Goal: Task Accomplishment & Management: Complete application form

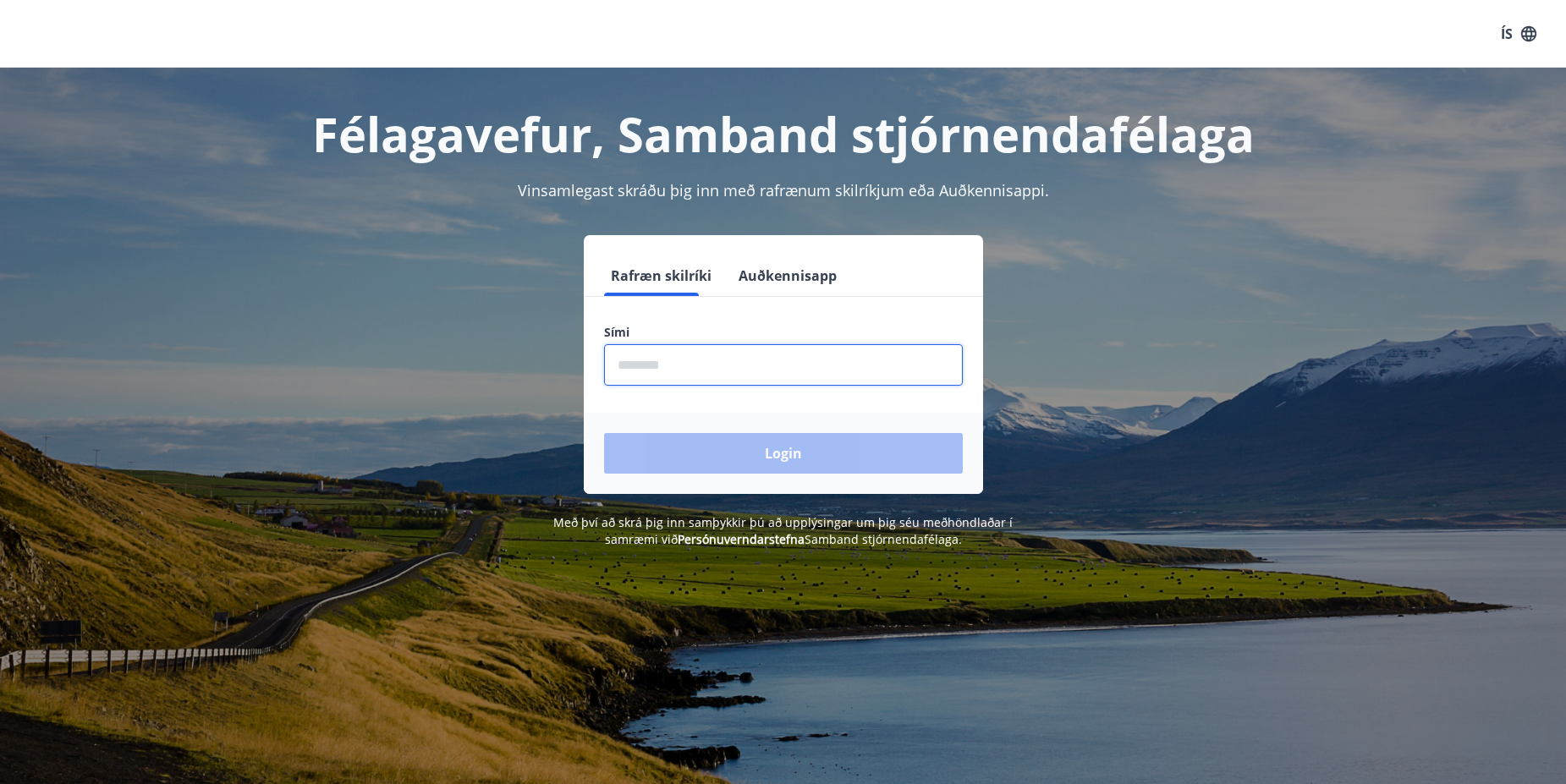
click at [744, 364] on input "phone" at bounding box center [783, 365] width 358 height 42
type input "********"
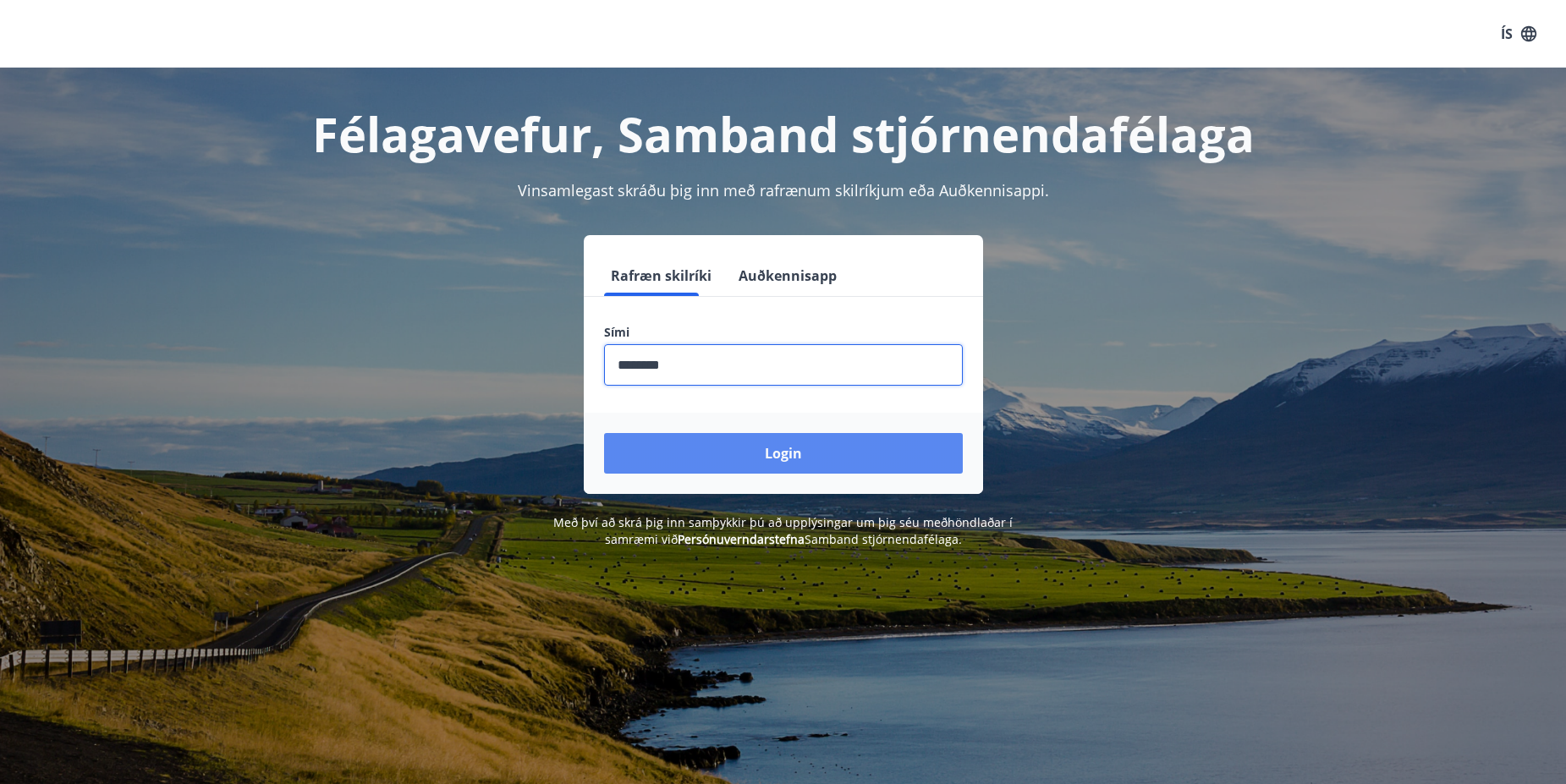
click at [755, 450] on button "Login" at bounding box center [783, 453] width 358 height 41
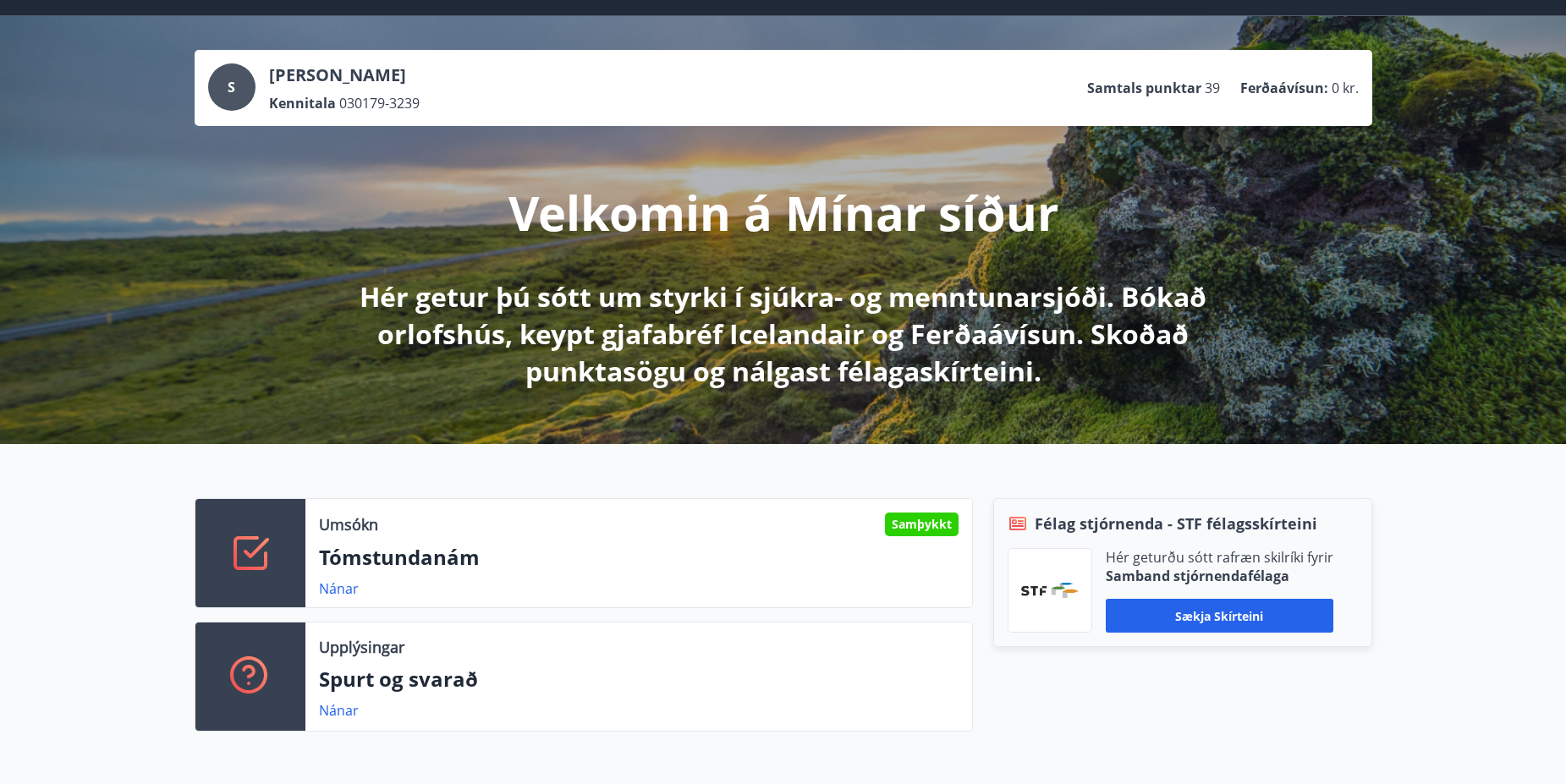
scroll to position [102, 0]
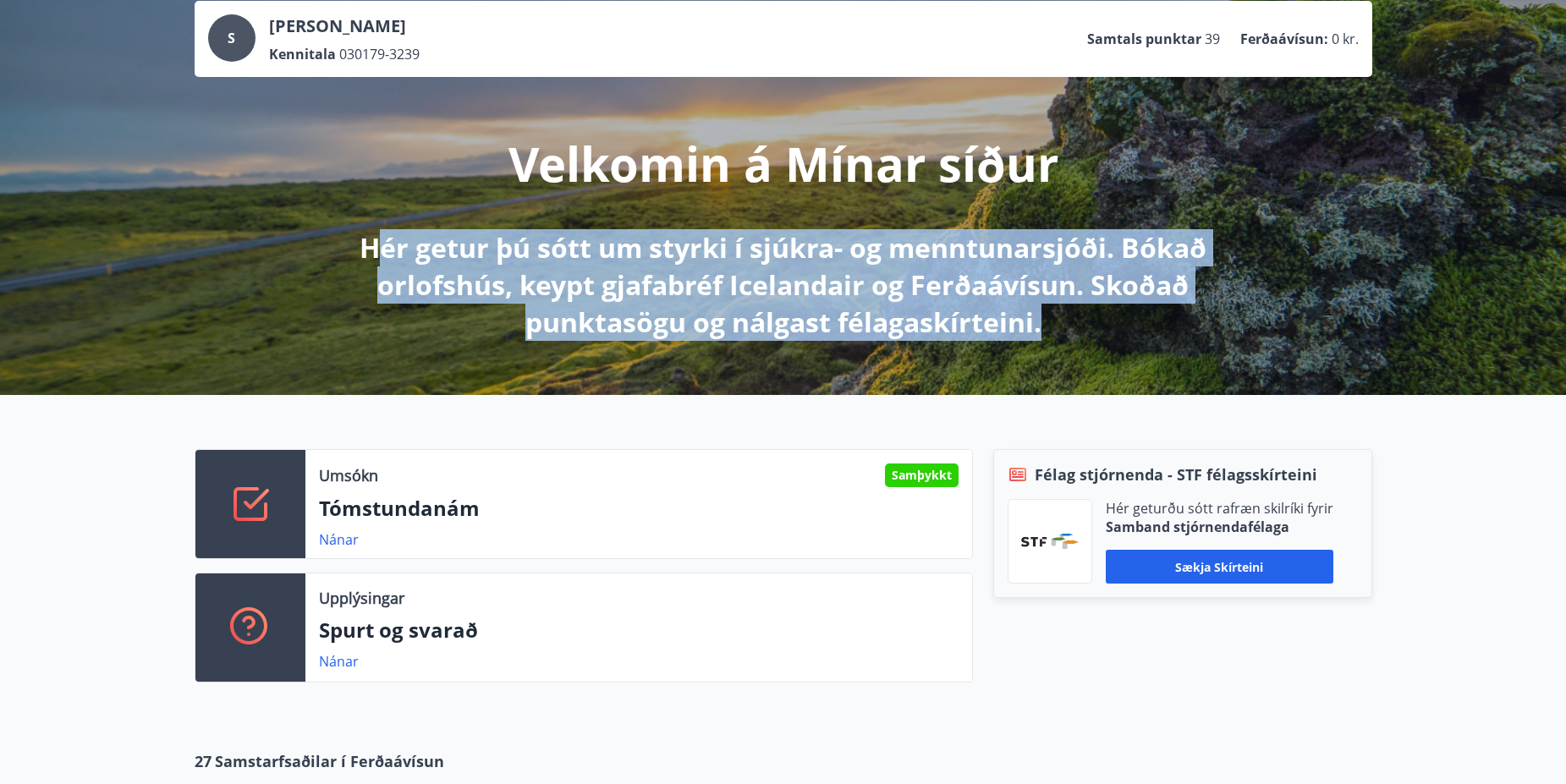
drag, startPoint x: 372, startPoint y: 258, endPoint x: 1203, endPoint y: 339, distance: 834.9
click at [1203, 339] on p "Hér getur þú sótt um styrki í sjúkra- og menntunarsjóði. Bókað orlofshús, keypt…" at bounding box center [783, 284] width 894 height 111
drag, startPoint x: 1093, startPoint y: 331, endPoint x: 335, endPoint y: 232, distance: 764.4
click at [337, 232] on p "Hér getur þú sótt um styrki í sjúkra- og menntunarsjóði. Bókað orlofshús, keypt…" at bounding box center [783, 284] width 894 height 111
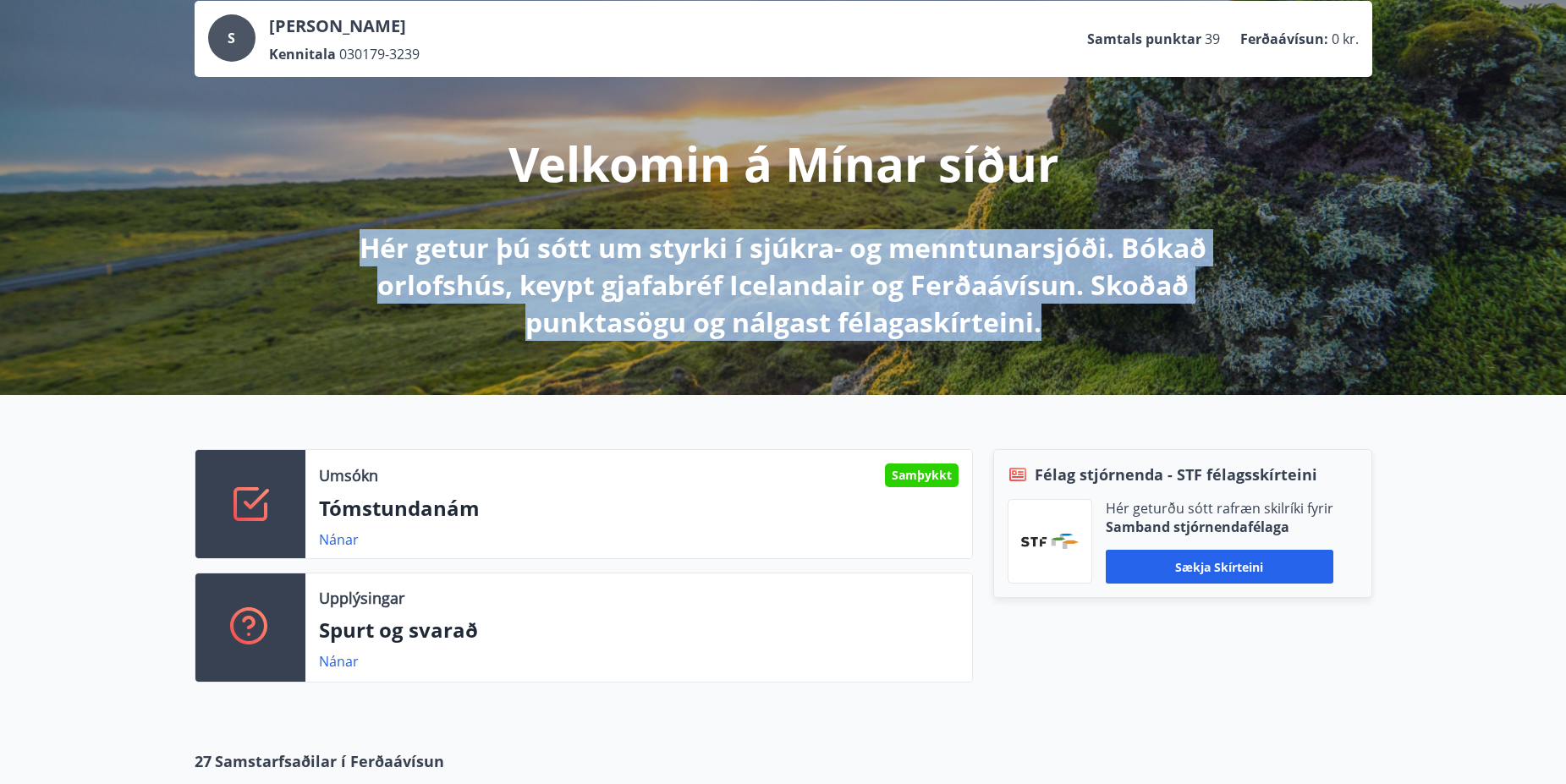
click at [380, 249] on p "Hér getur þú sótt um styrki í sjúkra- og menntunarsjóði. Bókað orlofshús, keypt…" at bounding box center [783, 284] width 894 height 111
drag, startPoint x: 351, startPoint y: 242, endPoint x: 1113, endPoint y: 333, distance: 767.4
click at [1113, 333] on p "Hér getur þú sótt um styrki í sjúkra- og menntunarsjóði. Bókað orlofshús, keypt…" at bounding box center [783, 284] width 894 height 111
click at [1112, 334] on p "Hér getur þú sótt um styrki í sjúkra- og menntunarsjóði. Bókað orlofshús, keypt…" at bounding box center [783, 284] width 894 height 111
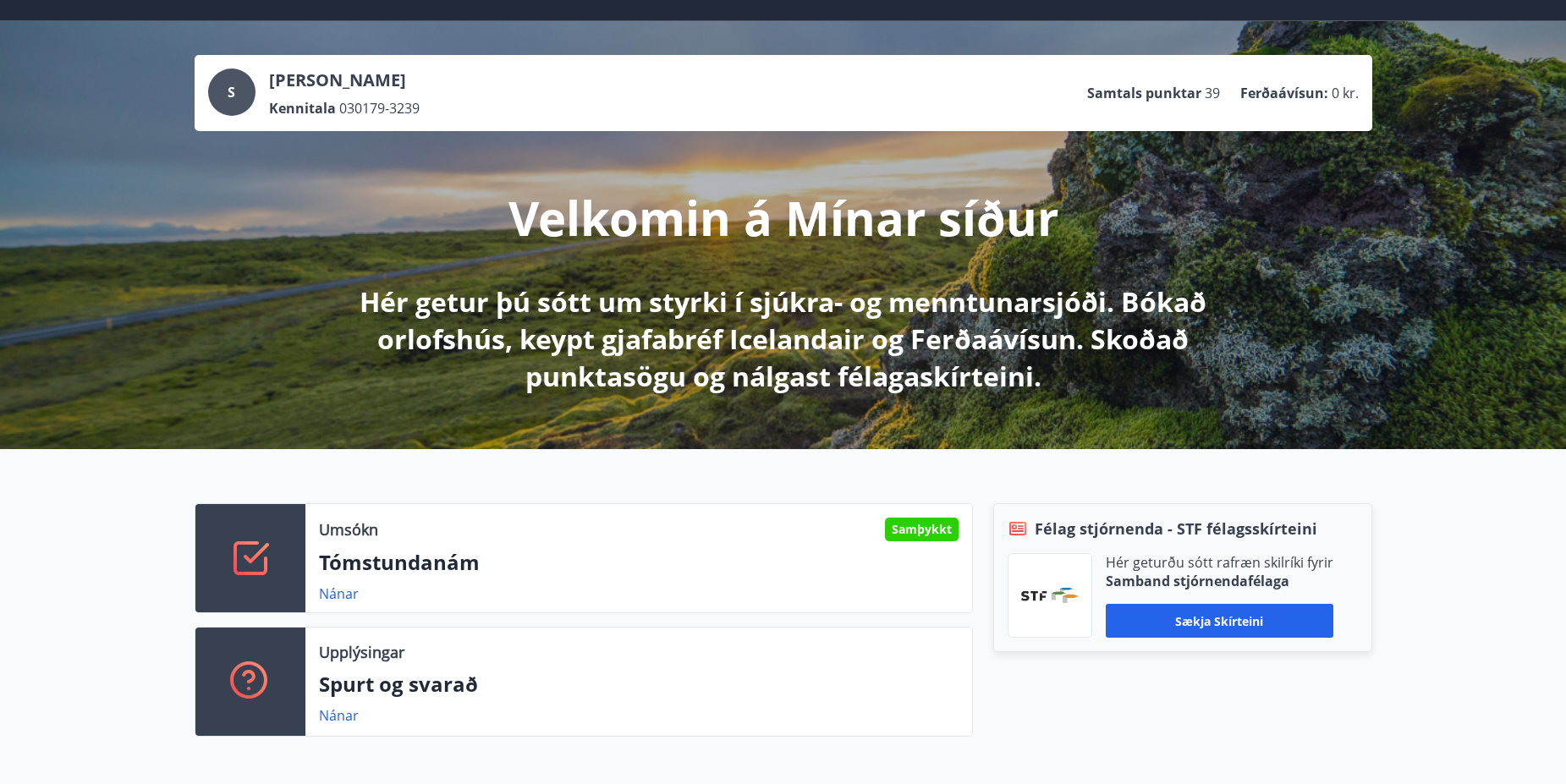
scroll to position [0, 0]
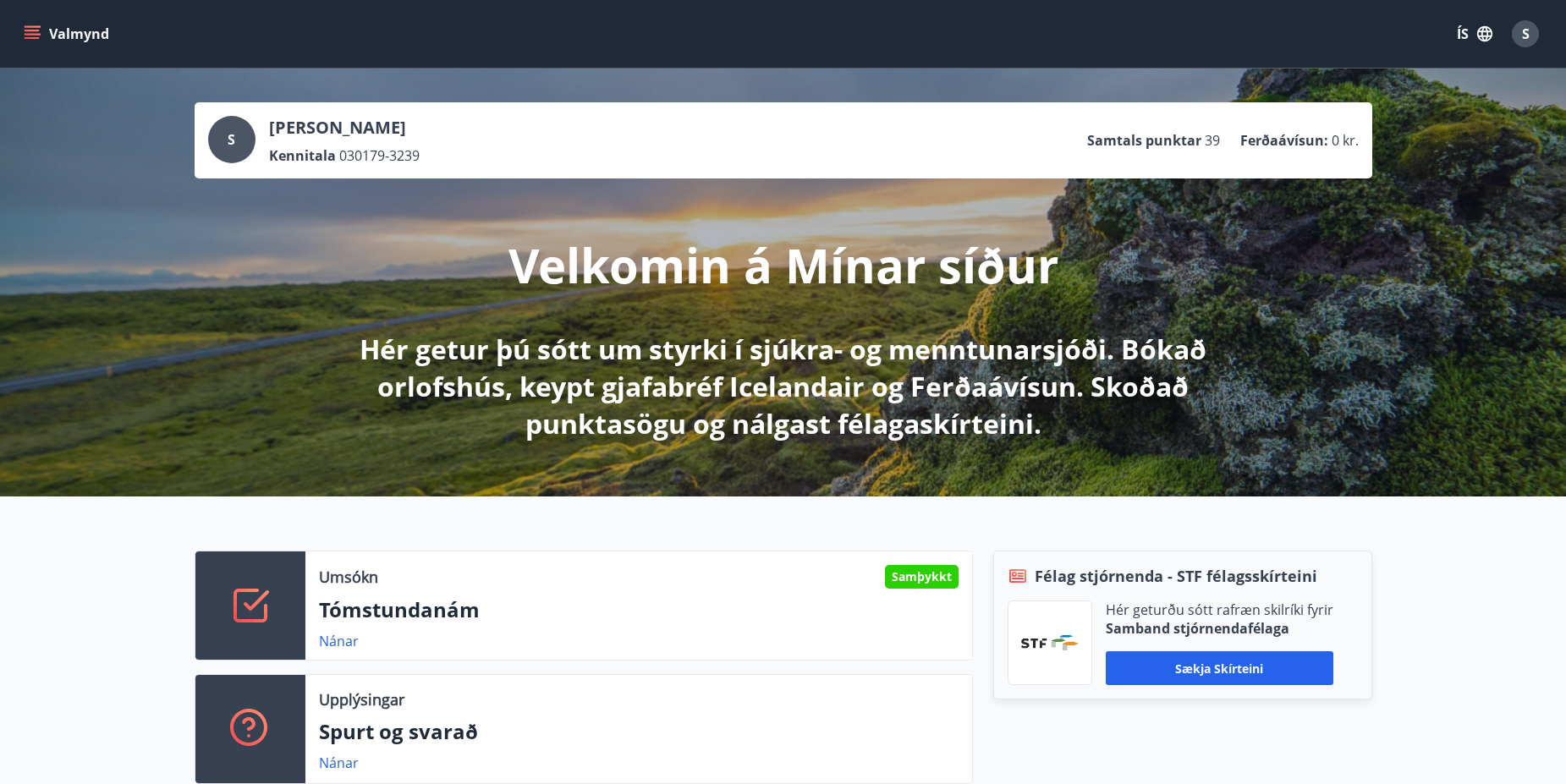
click at [41, 33] on button "Valmynd" at bounding box center [68, 34] width 96 height 30
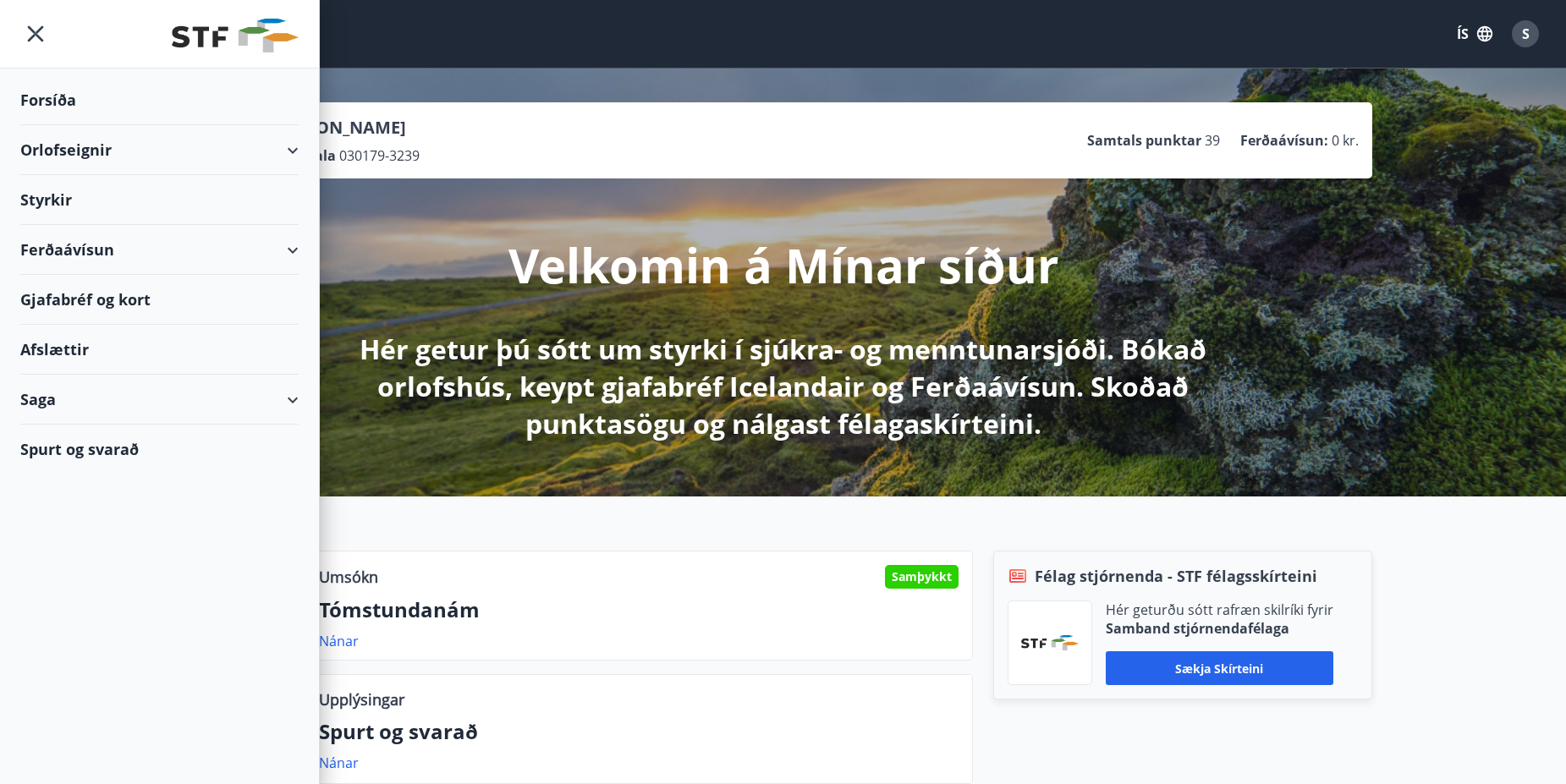
click at [51, 199] on div "Styrkir" at bounding box center [159, 200] width 279 height 49
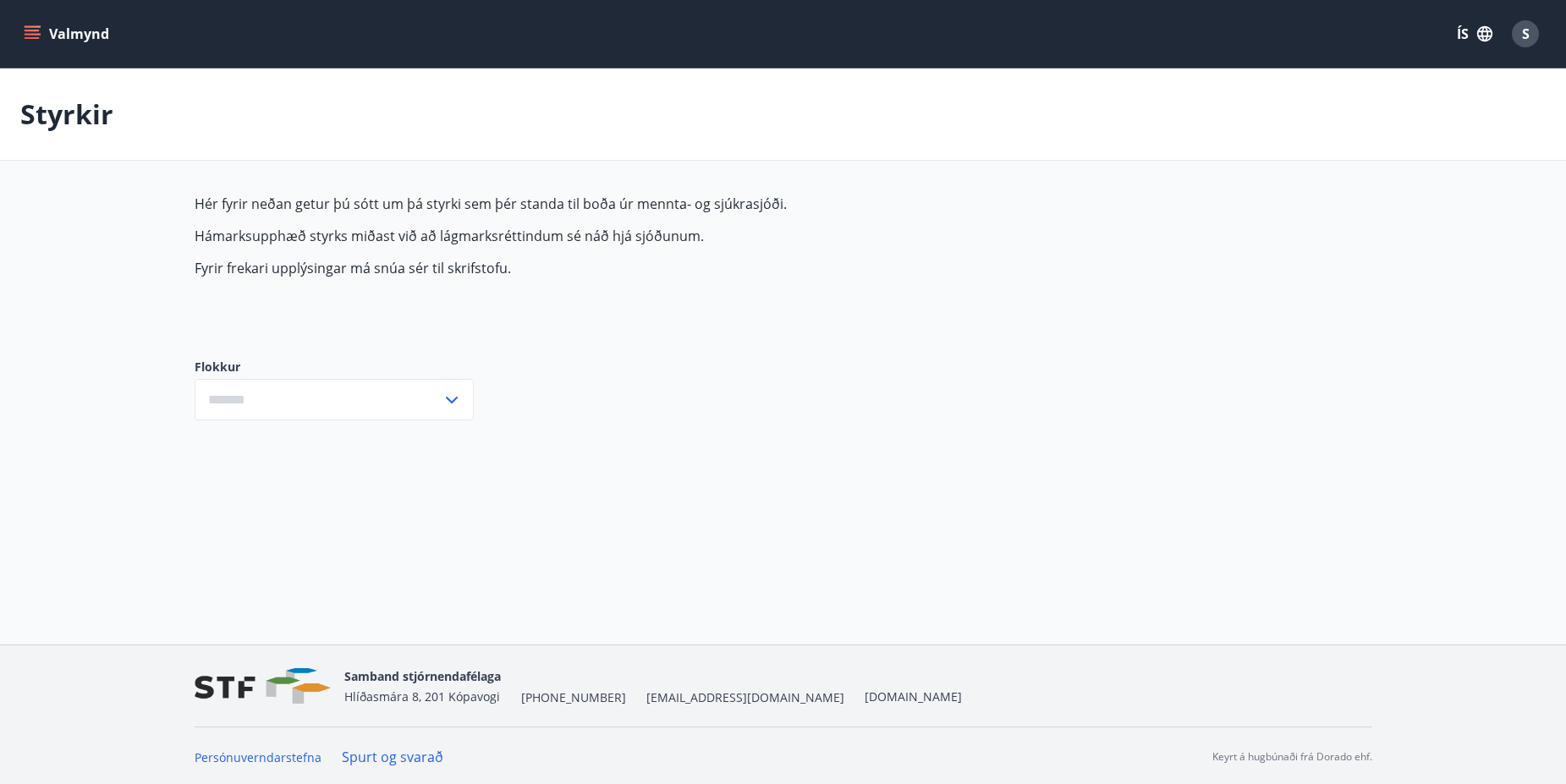
type input "***"
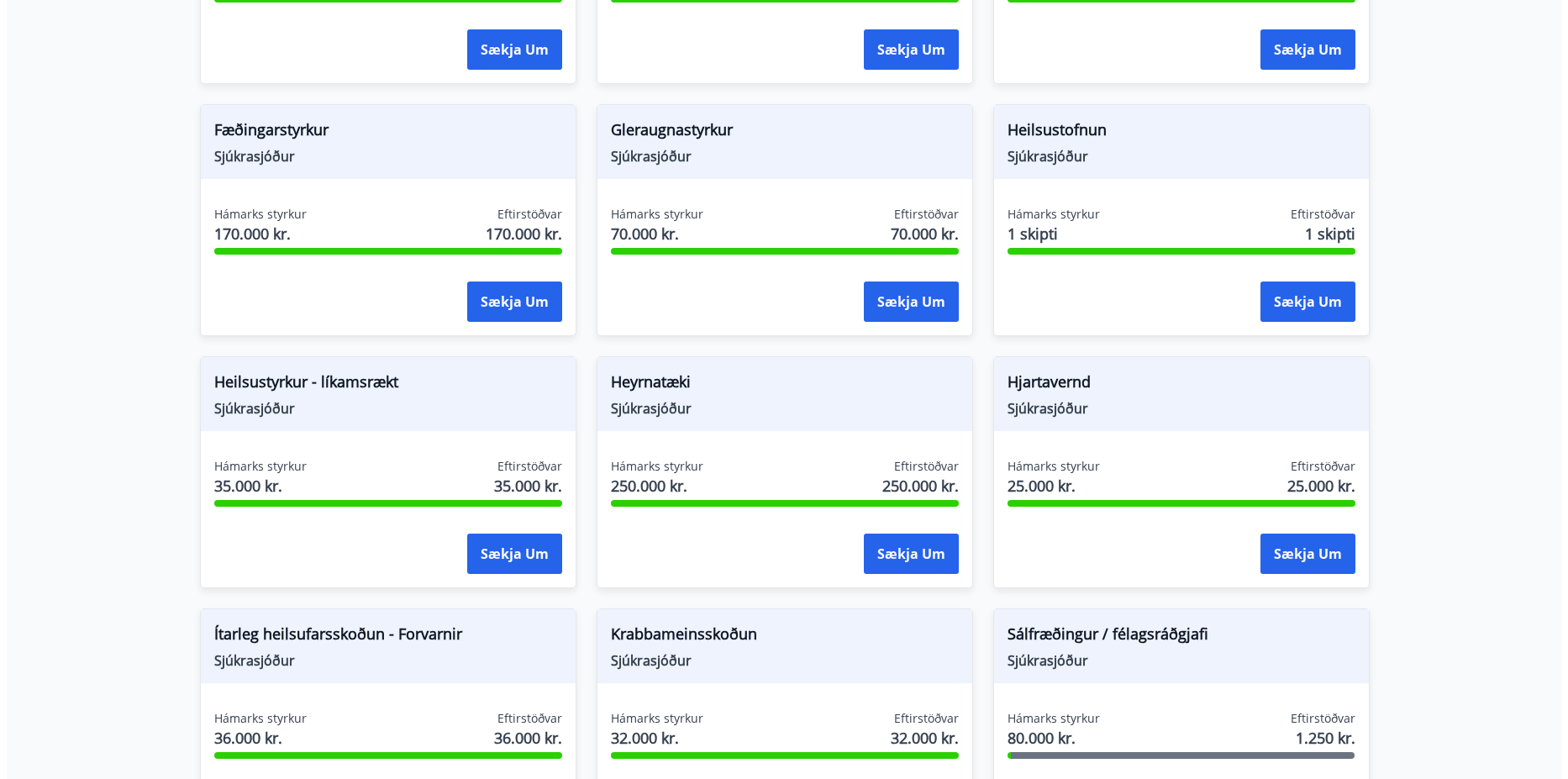
scroll to position [605, 0]
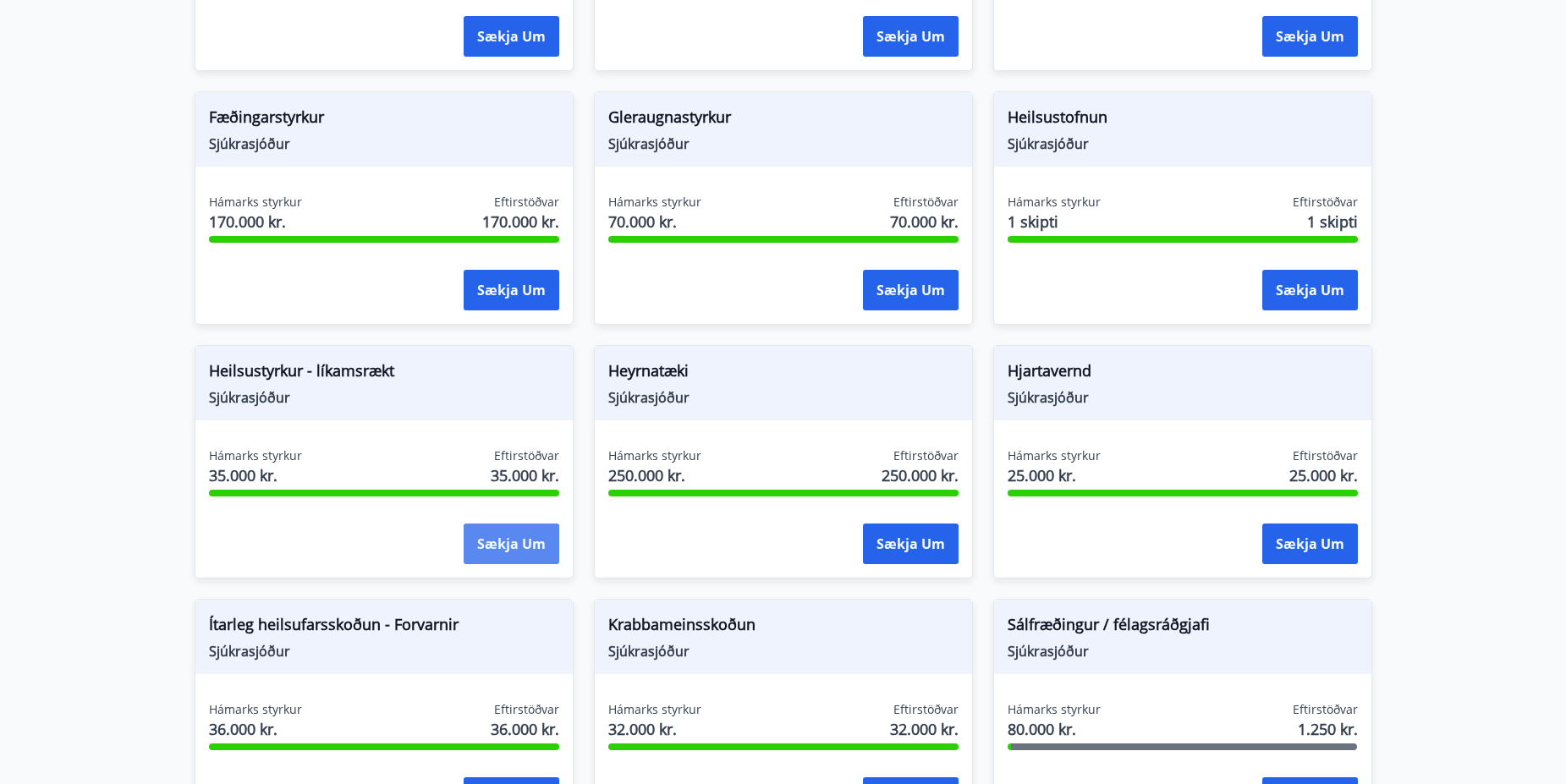
click at [493, 556] on button "Sækja um" at bounding box center [512, 544] width 96 height 41
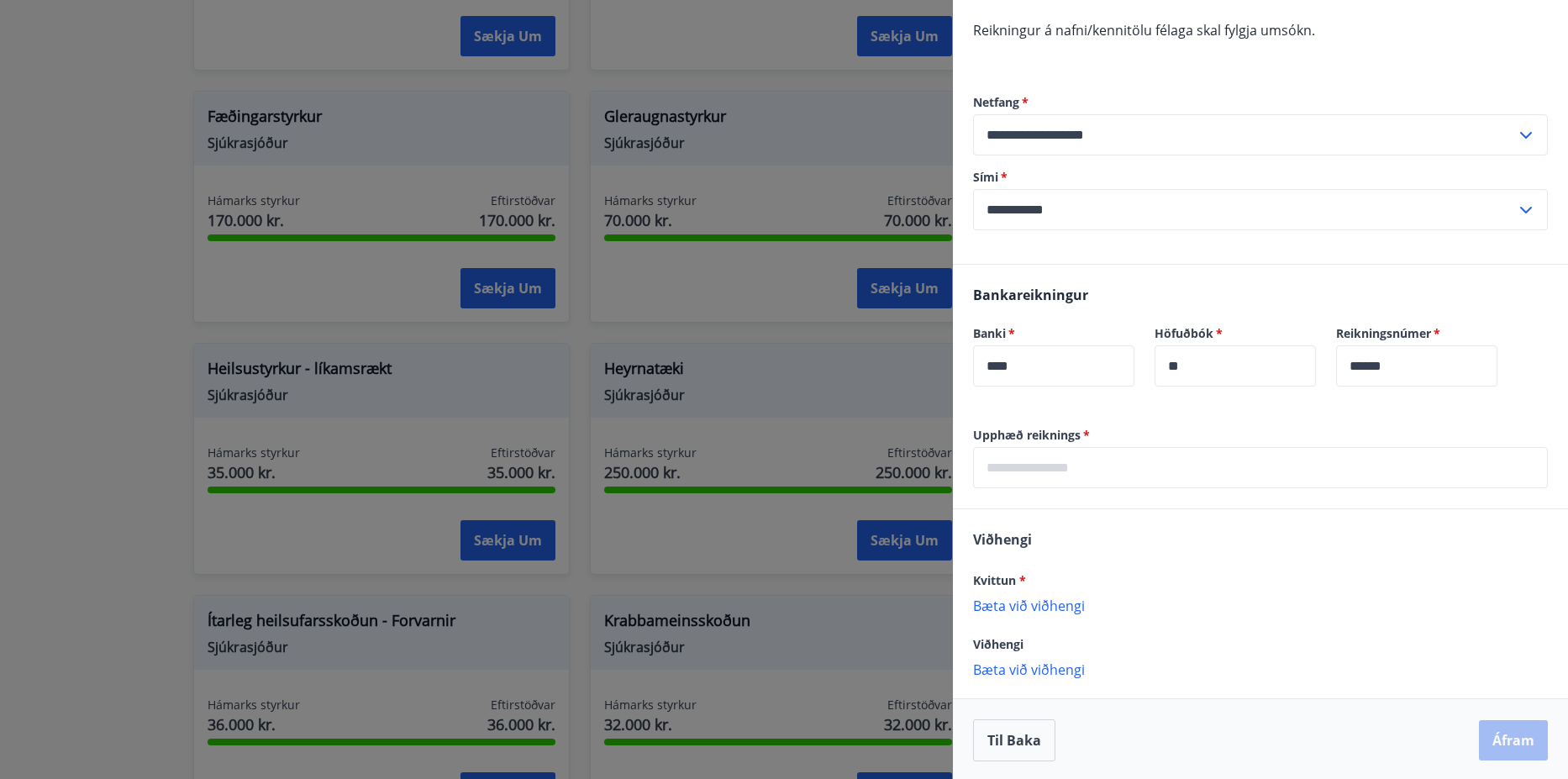
scroll to position [280, 0]
click at [1065, 606] on p "Bæta við viðhengi" at bounding box center [1260, 602] width 575 height 17
click at [1074, 603] on p "Bæta við viðhengi" at bounding box center [1260, 602] width 575 height 17
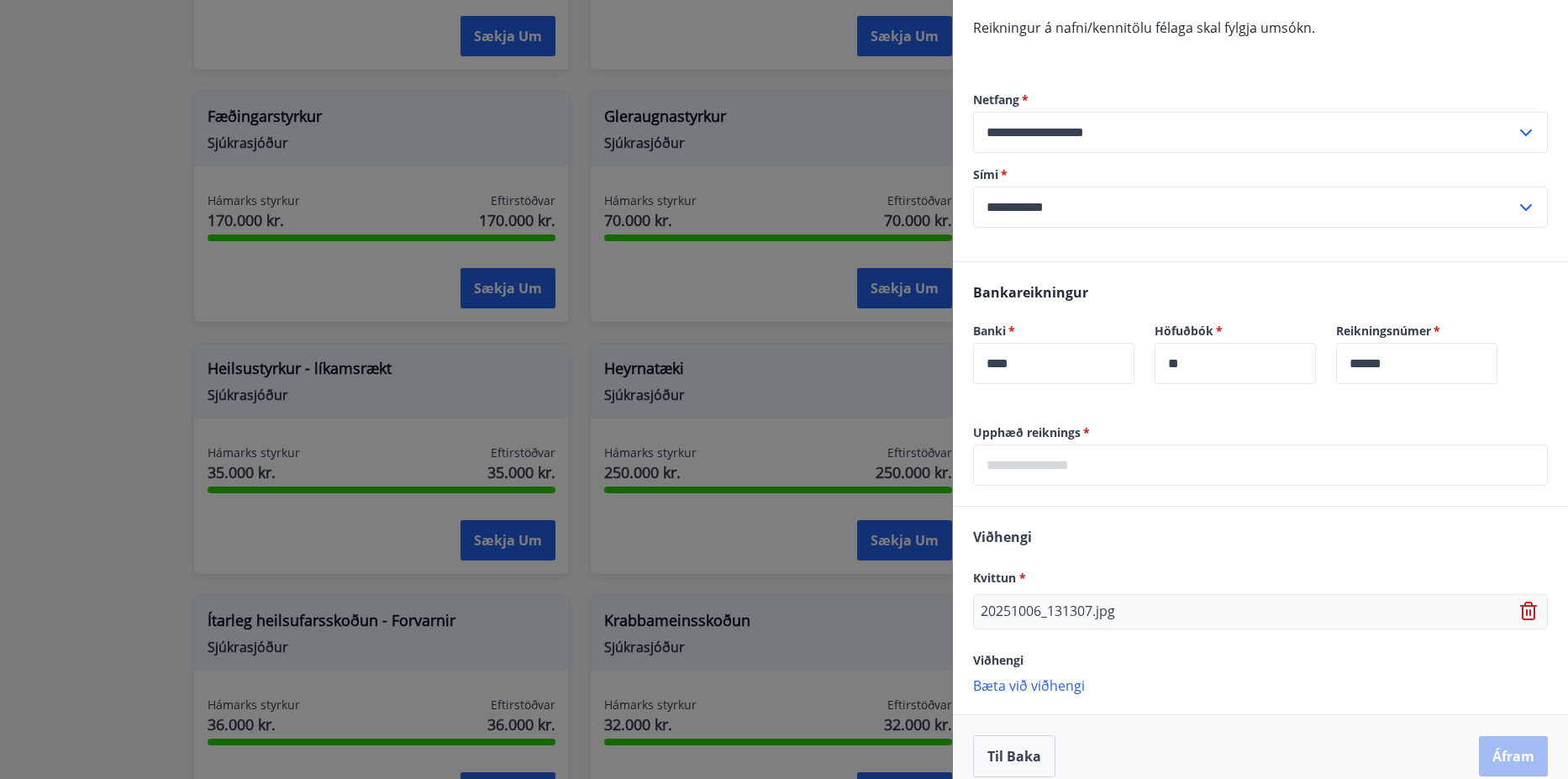
click at [1038, 473] on input "text" at bounding box center [1260, 466] width 575 height 42
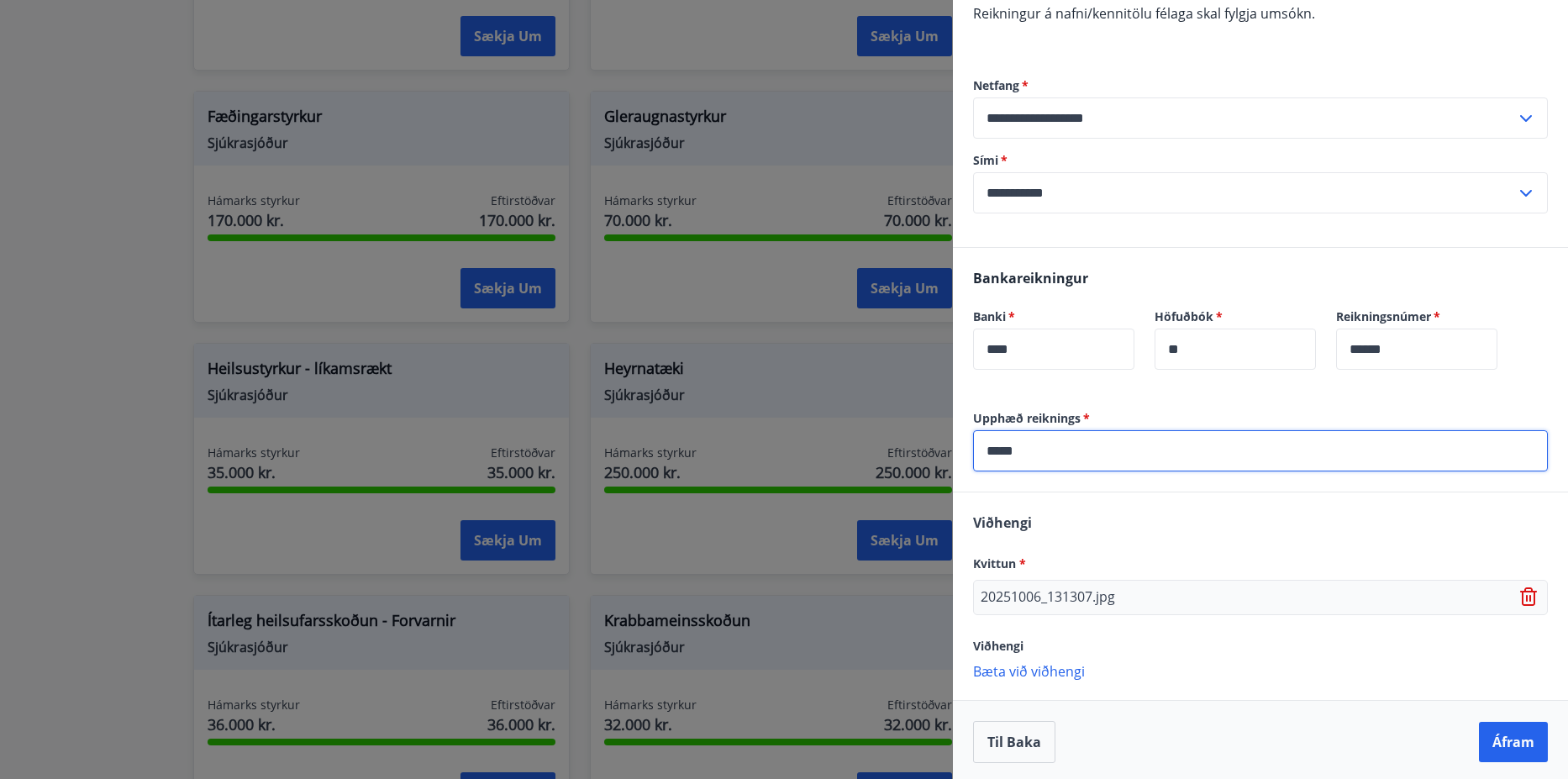
scroll to position [299, 0]
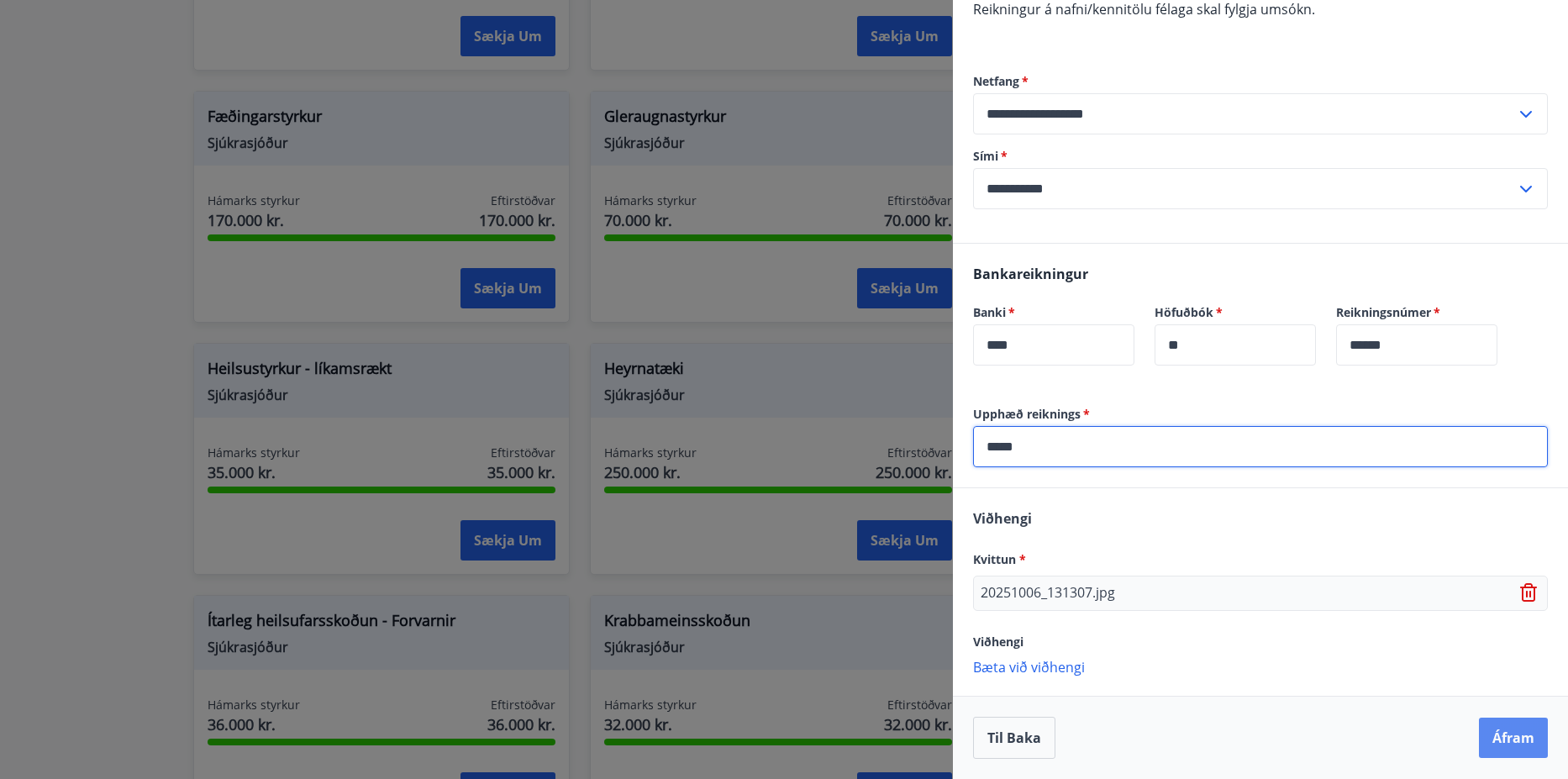
type input "*****"
click at [1510, 735] on button "Áfram" at bounding box center [1513, 737] width 69 height 41
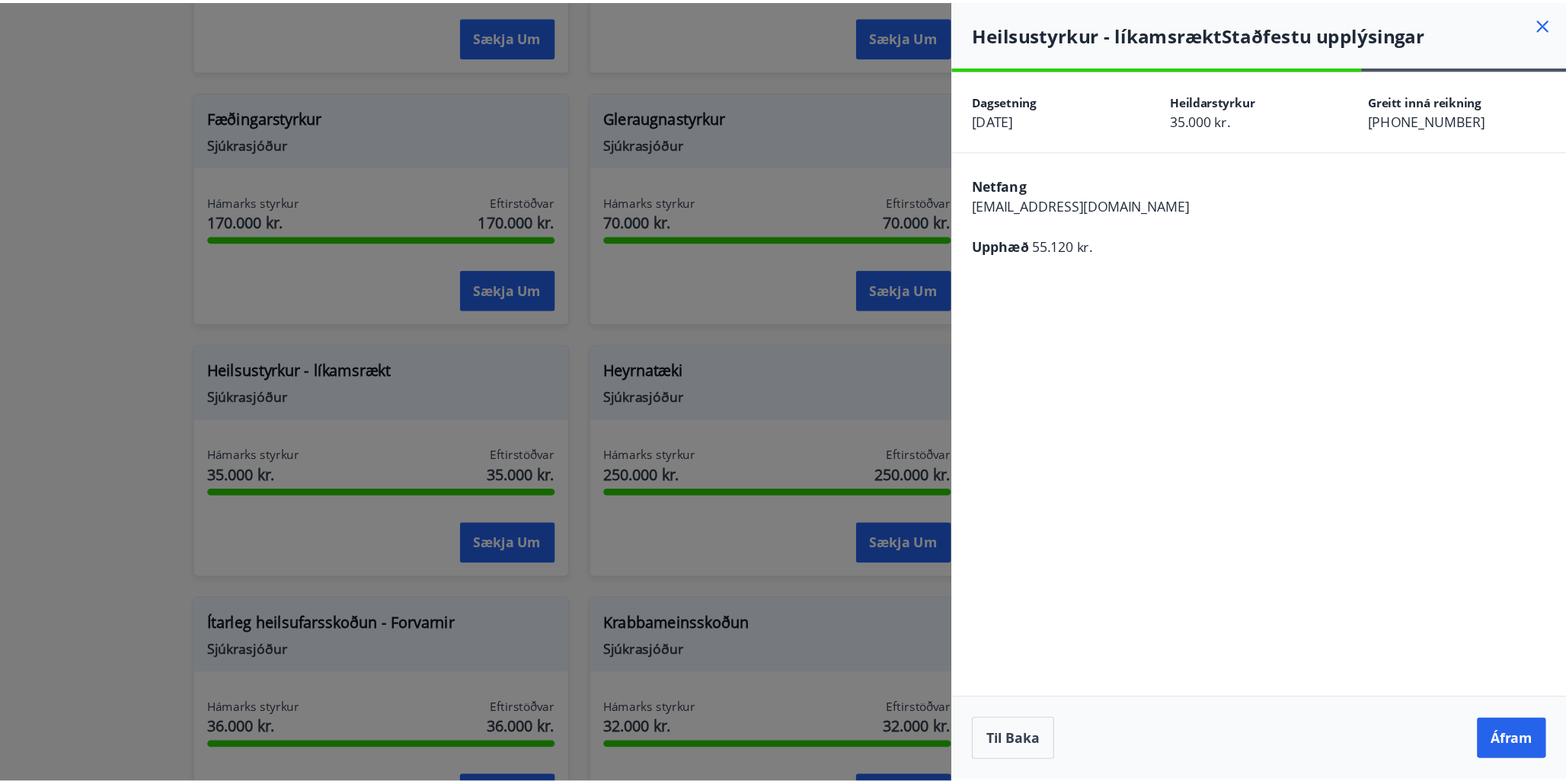
scroll to position [0, 0]
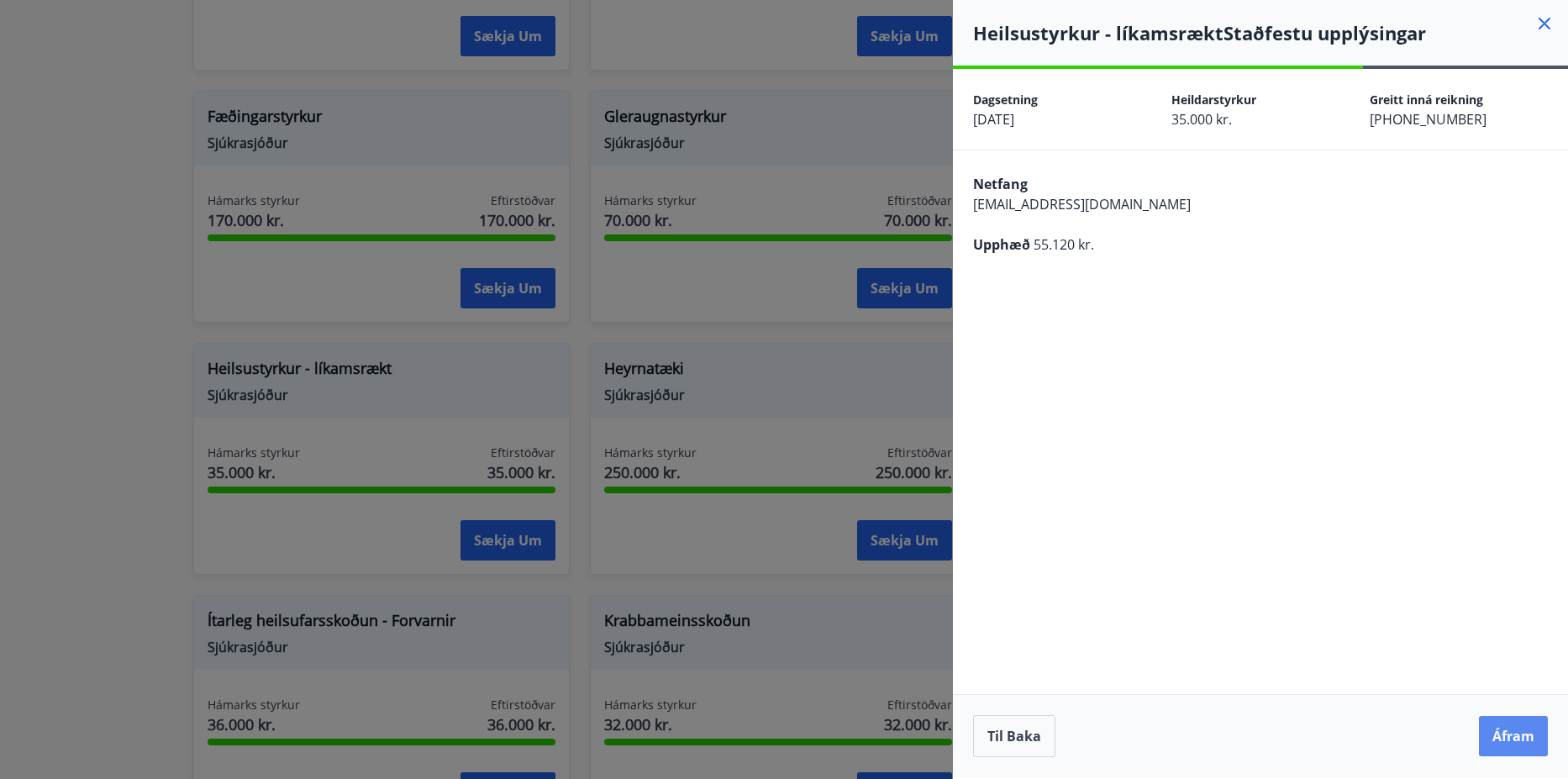
click at [1512, 745] on button "Áfram" at bounding box center [1513, 736] width 69 height 41
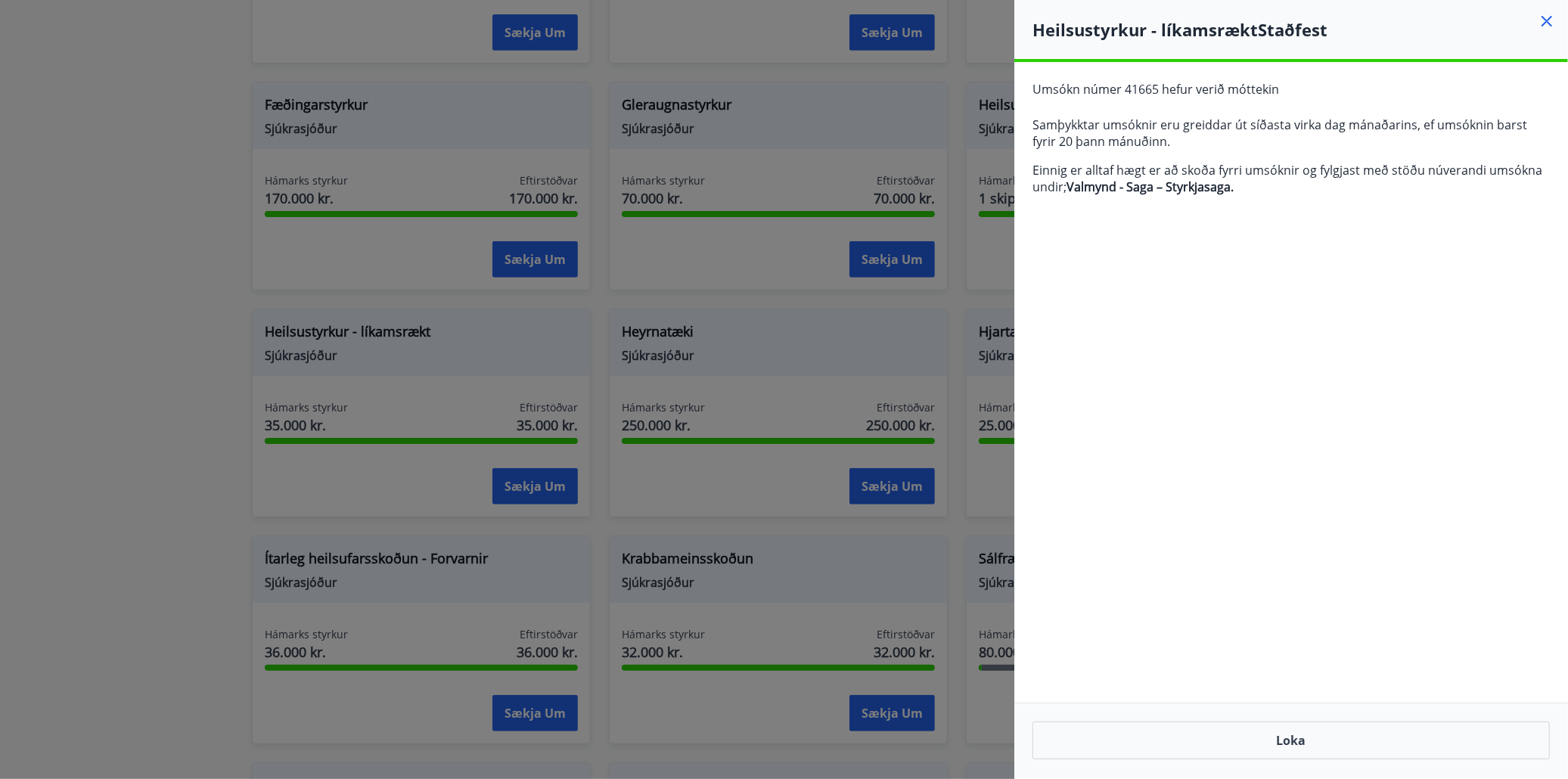
click at [1411, 20] on icon at bounding box center [1547, 20] width 18 height 18
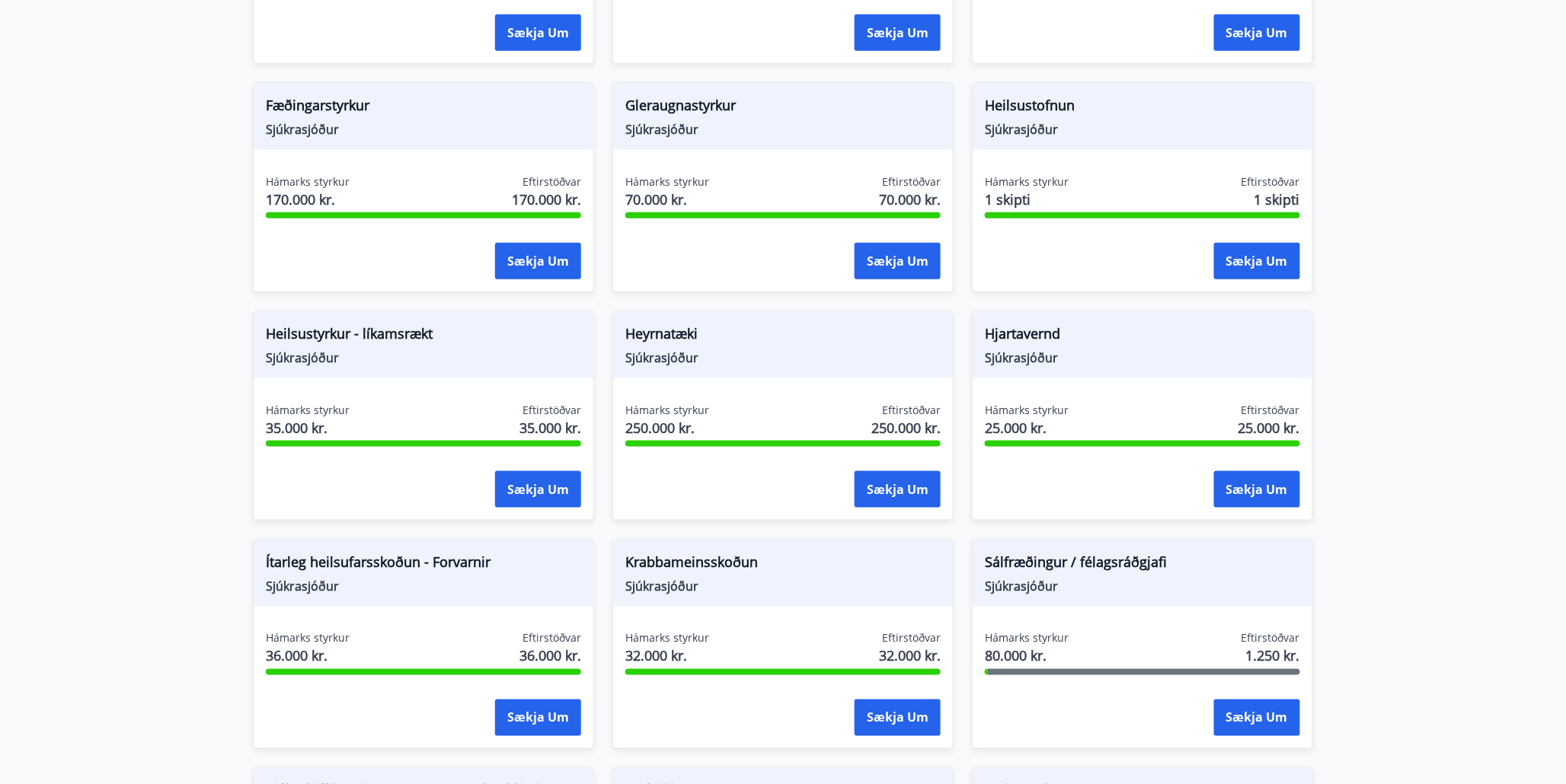
click at [1386, 359] on main "Styrkir Hér fyrir neðan getur þú sótt um þá styrki sem þér standa til boða úr m…" at bounding box center [783, 368] width 1566 height 1711
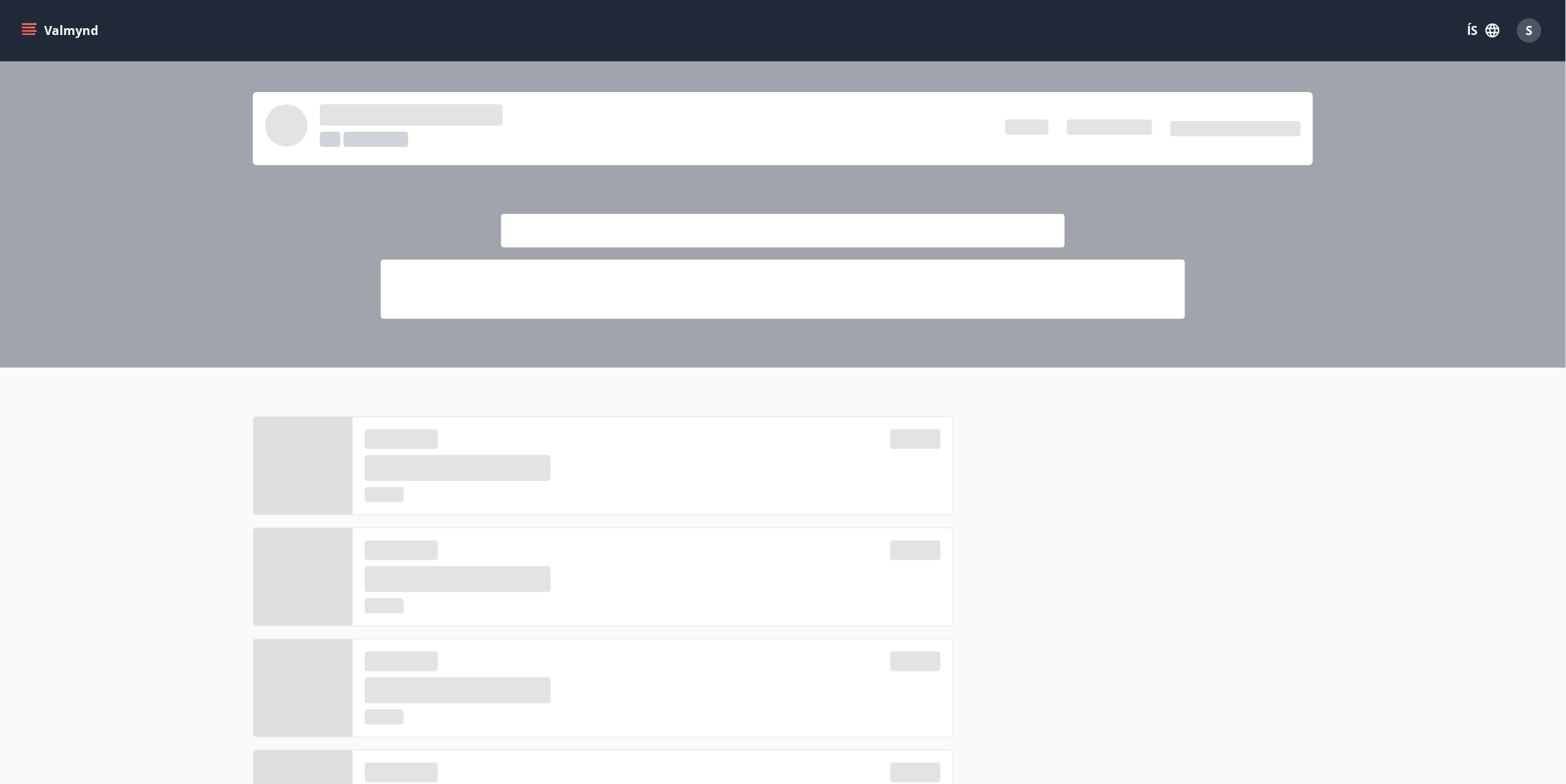
click at [29, 32] on icon "menu" at bounding box center [29, 31] width 15 height 15
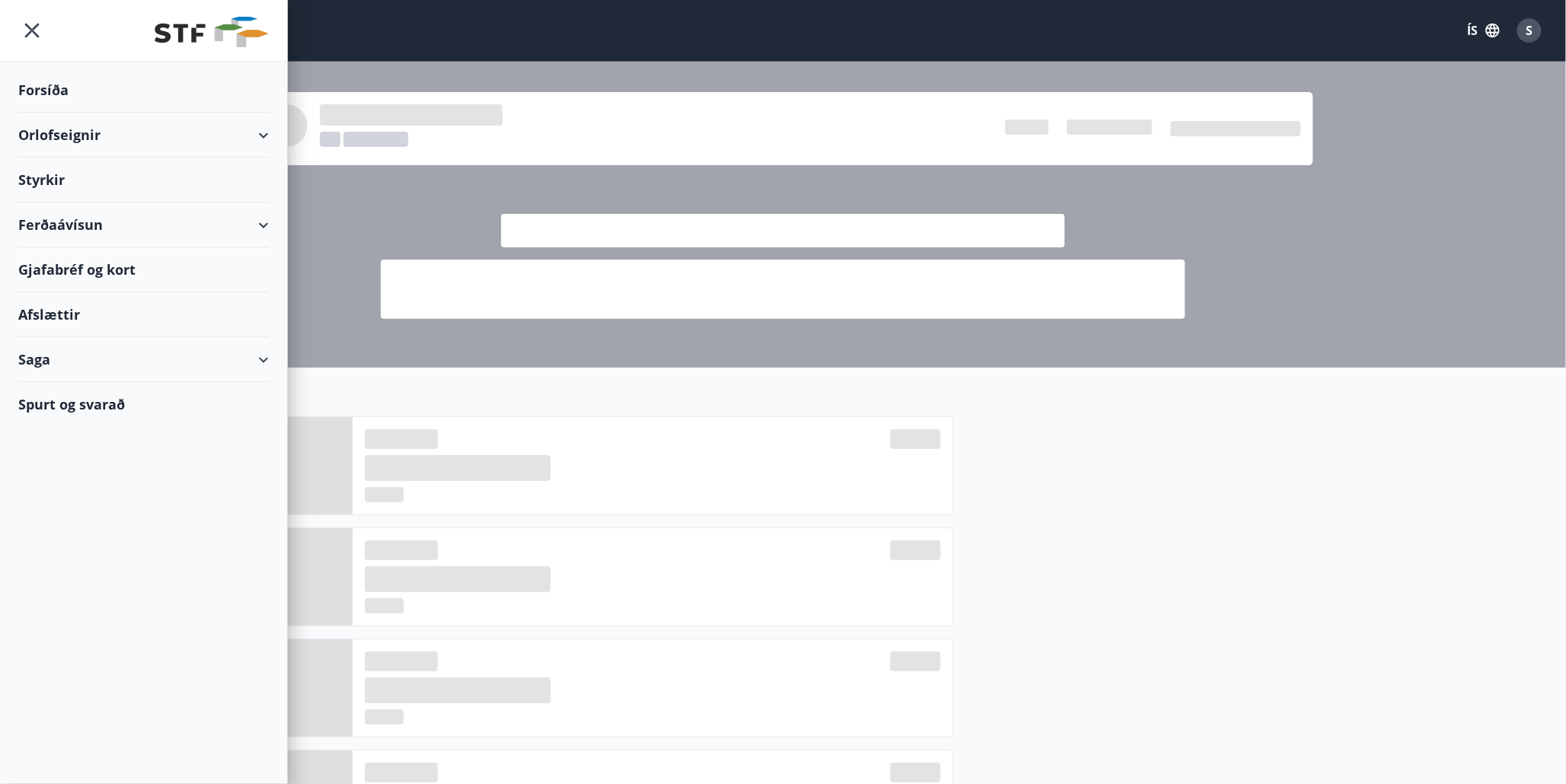
click at [63, 225] on div "Ferðaávísun" at bounding box center [143, 225] width 251 height 45
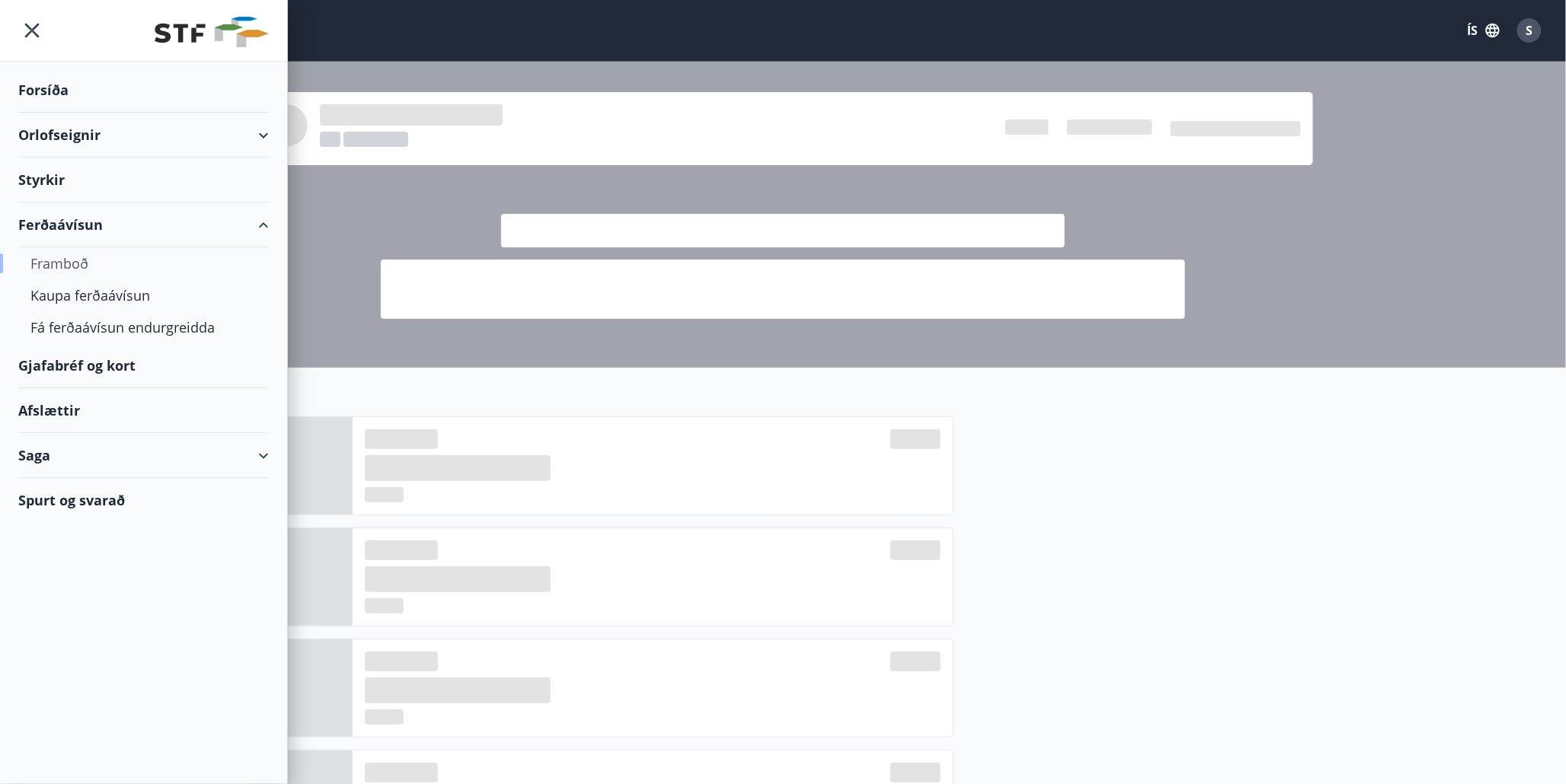
click at [81, 268] on div "Framboð" at bounding box center [144, 263] width 226 height 32
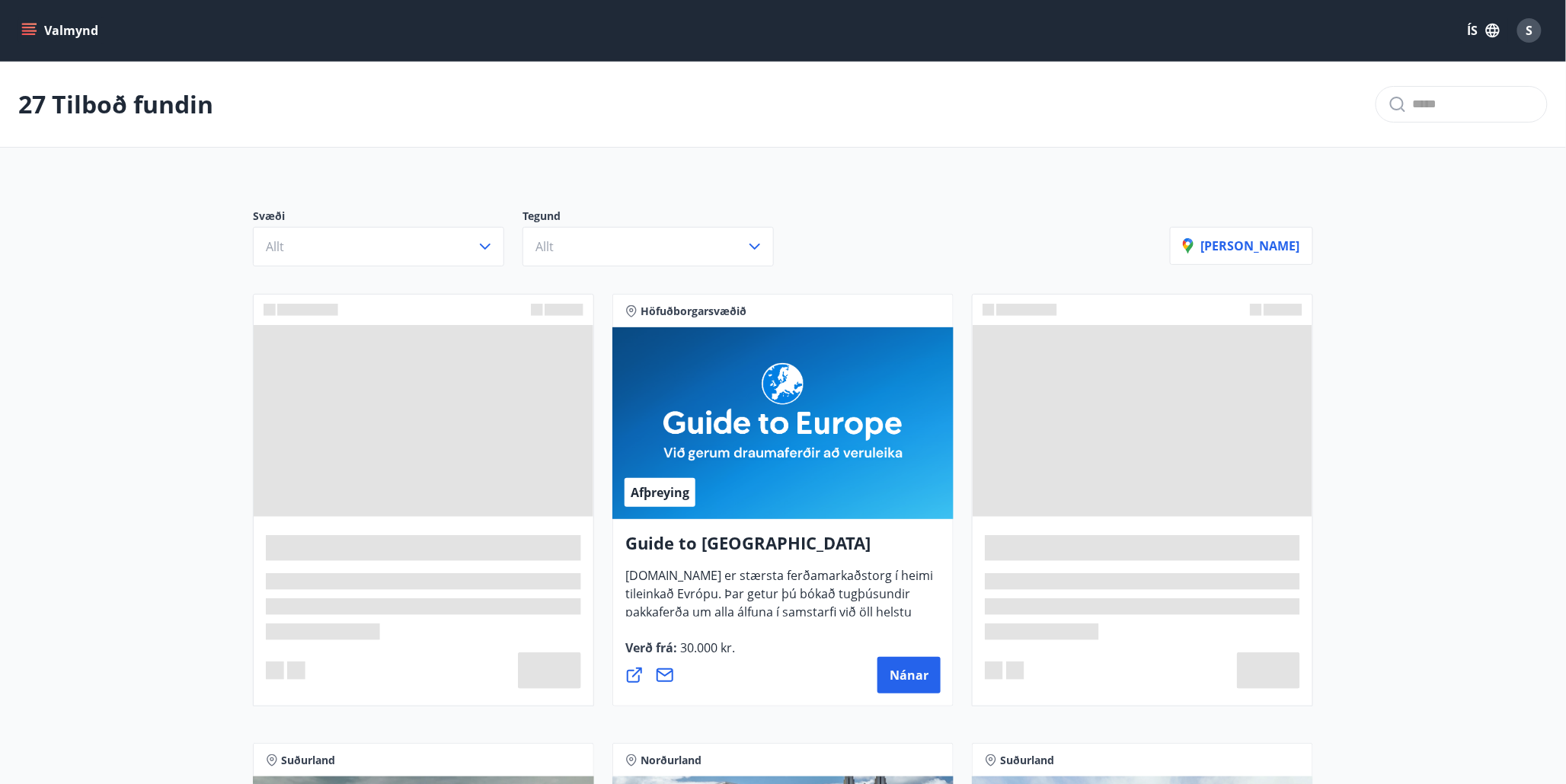
click at [24, 29] on icon "menu" at bounding box center [29, 31] width 15 height 15
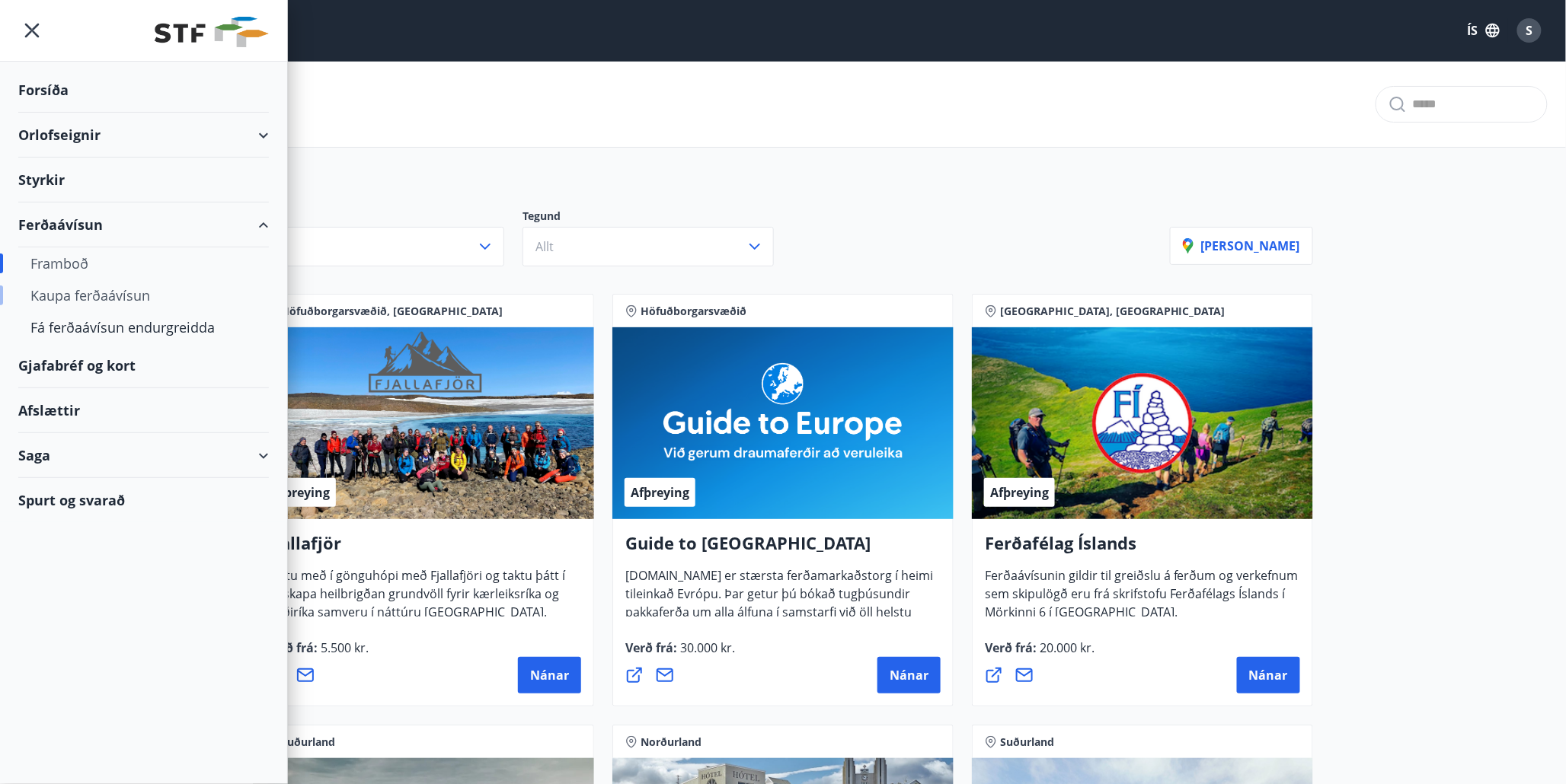
click at [78, 300] on div "Kaupa ferðaávísun" at bounding box center [144, 295] width 226 height 32
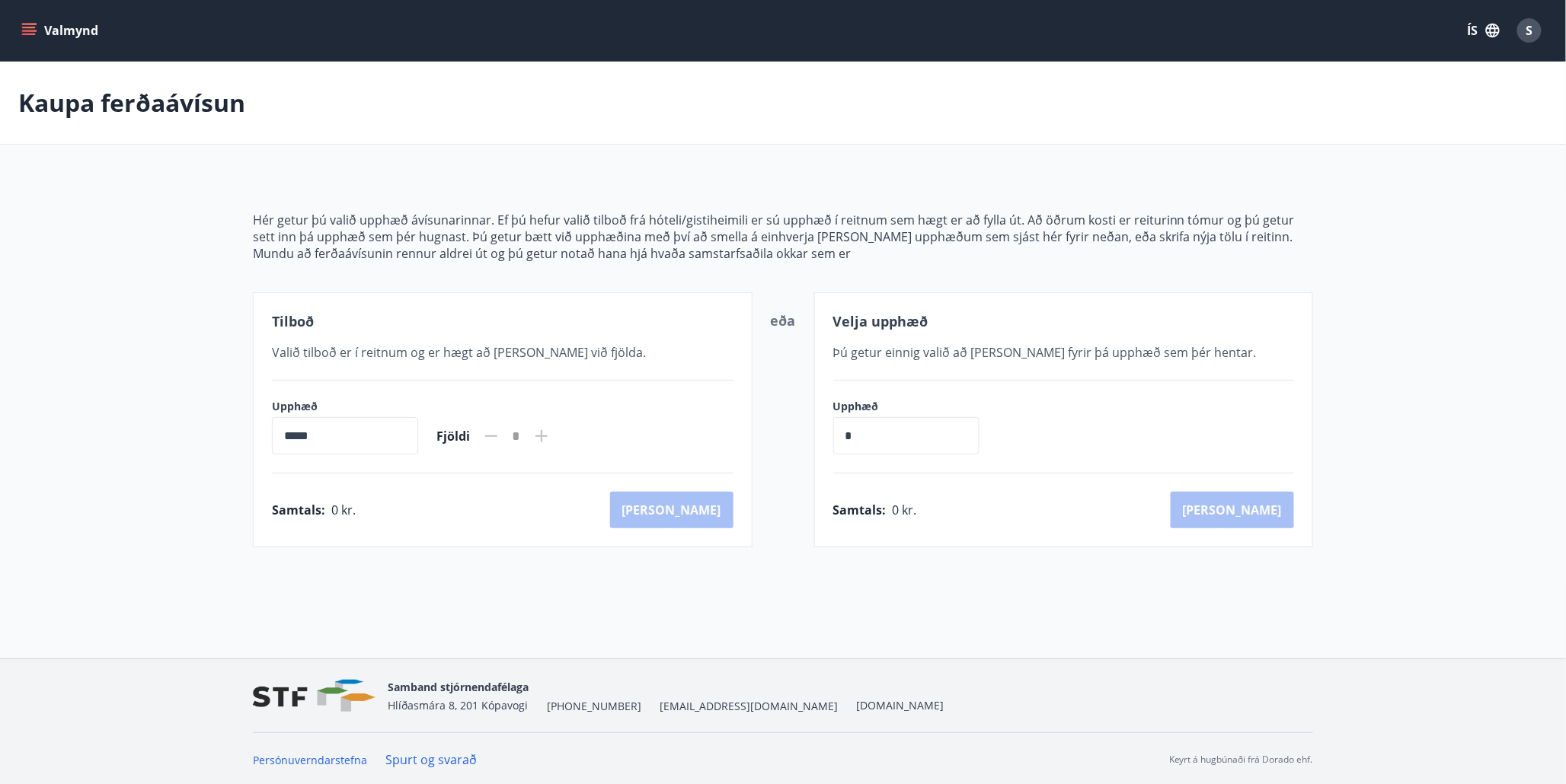
click at [33, 24] on icon "menu" at bounding box center [31, 25] width 17 height 2
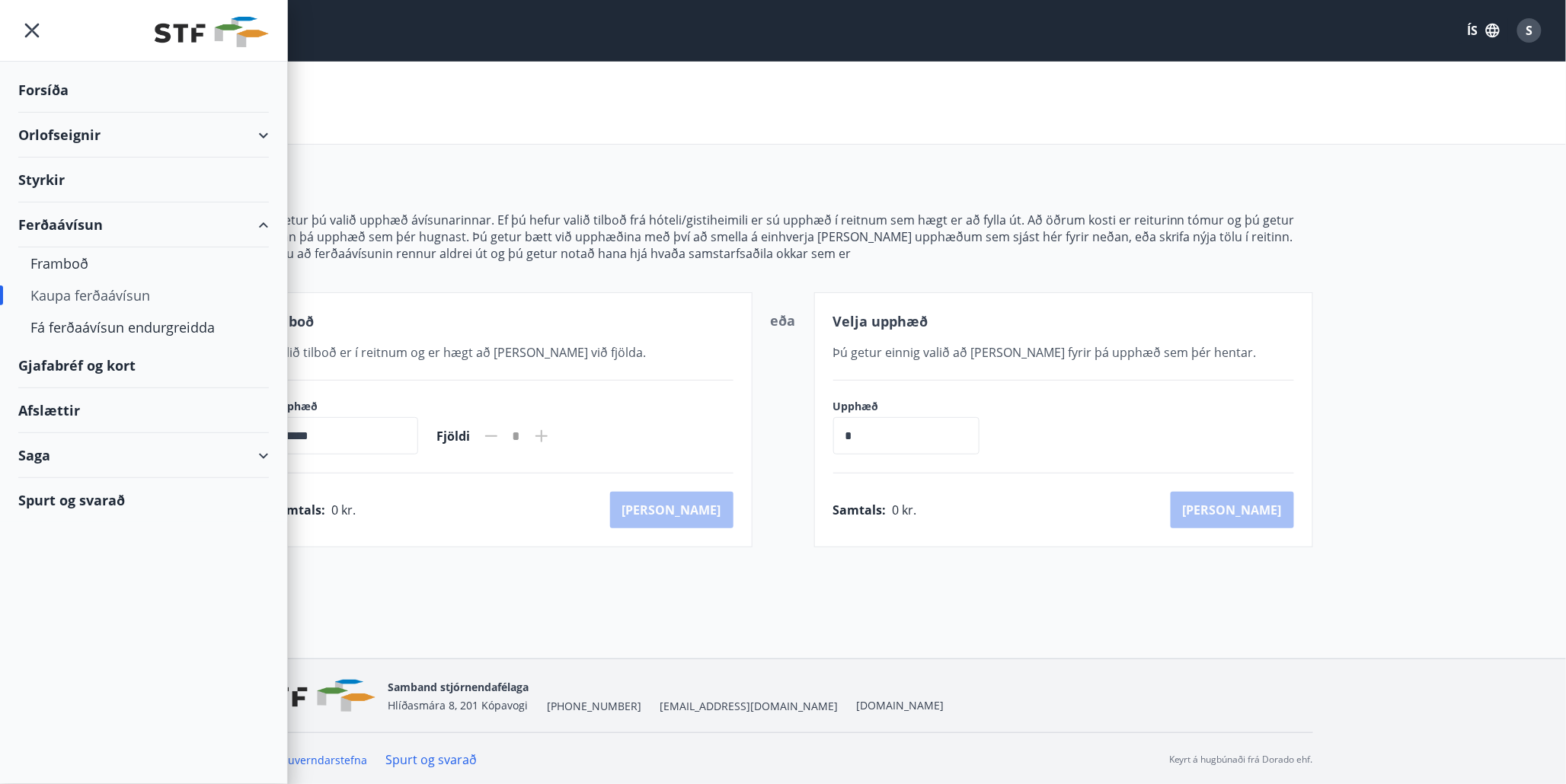
click at [261, 459] on div "Saga" at bounding box center [143, 455] width 251 height 45
click at [80, 494] on div "Ferðaávísun" at bounding box center [144, 494] width 226 height 32
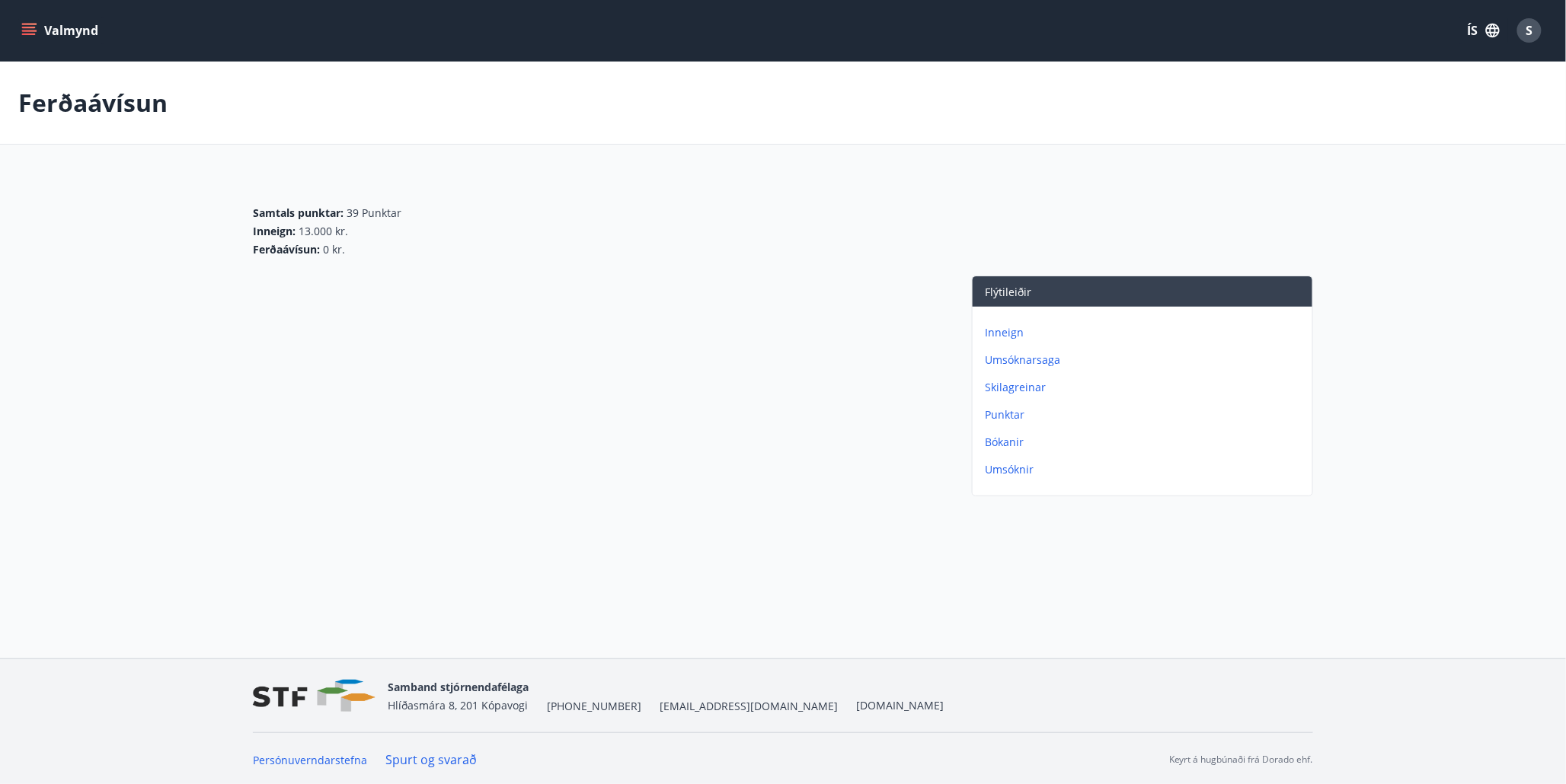
click at [33, 32] on icon "menu" at bounding box center [29, 31] width 15 height 15
drag, startPoint x: 557, startPoint y: 258, endPoint x: 538, endPoint y: 260, distance: 19.1
click at [551, 258] on div "Samtals punktar : 39 Punktar Inneign : 13.000 kr. Ferðaávísun : 0 kr." at bounding box center [783, 225] width 1060 height 100
click at [287, 224] on span "Inneign :" at bounding box center [274, 232] width 43 height 15
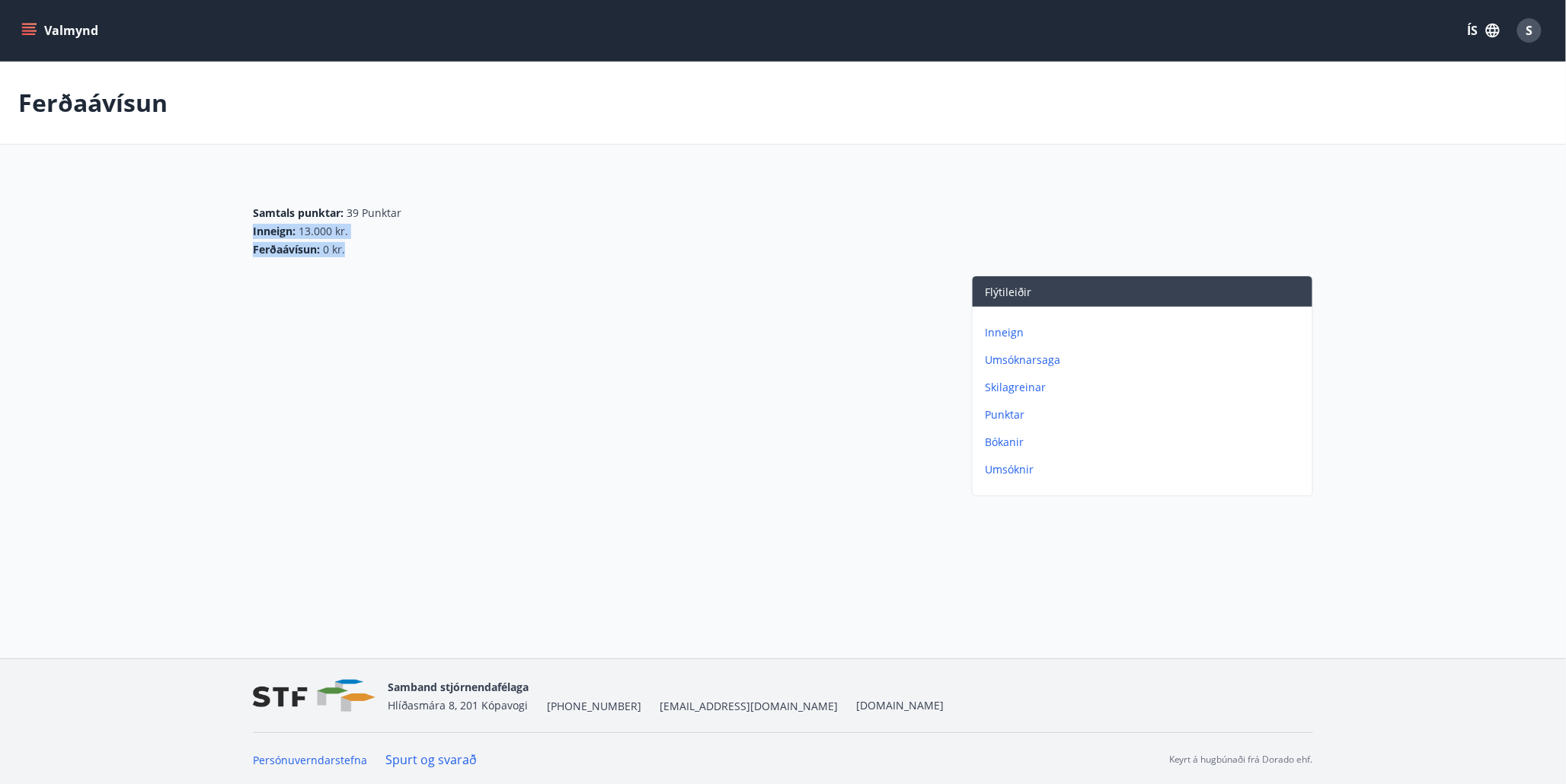
drag, startPoint x: 287, startPoint y: 224, endPoint x: 459, endPoint y: 311, distance: 192.8
click at [458, 309] on div "Samtals punktar : 39 Punktar Inneign : 13.000 kr. Ferðaávísun : 0 kr. Flýtileið…" at bounding box center [783, 339] width 1060 height 328
click at [461, 311] on div at bounding box center [597, 389] width 688 height 227
drag, startPoint x: 1116, startPoint y: 235, endPoint x: 1056, endPoint y: 324, distance: 107.3
click at [1115, 236] on div "Inneign : 13.000 kr." at bounding box center [783, 232] width 1060 height 15
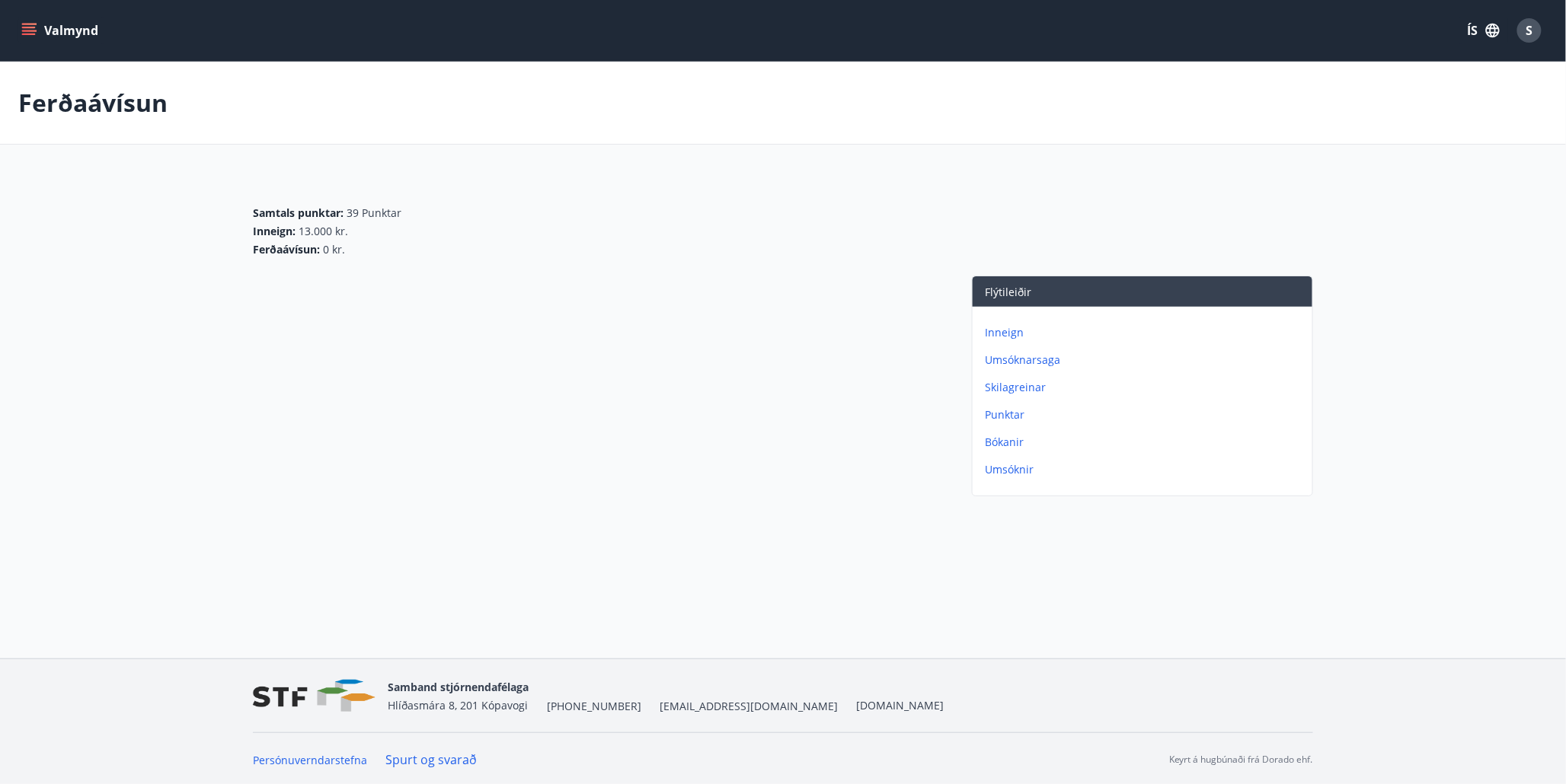
click at [1009, 335] on p "Inneign" at bounding box center [1145, 333] width 321 height 15
click at [26, 25] on icon "menu" at bounding box center [29, 31] width 15 height 15
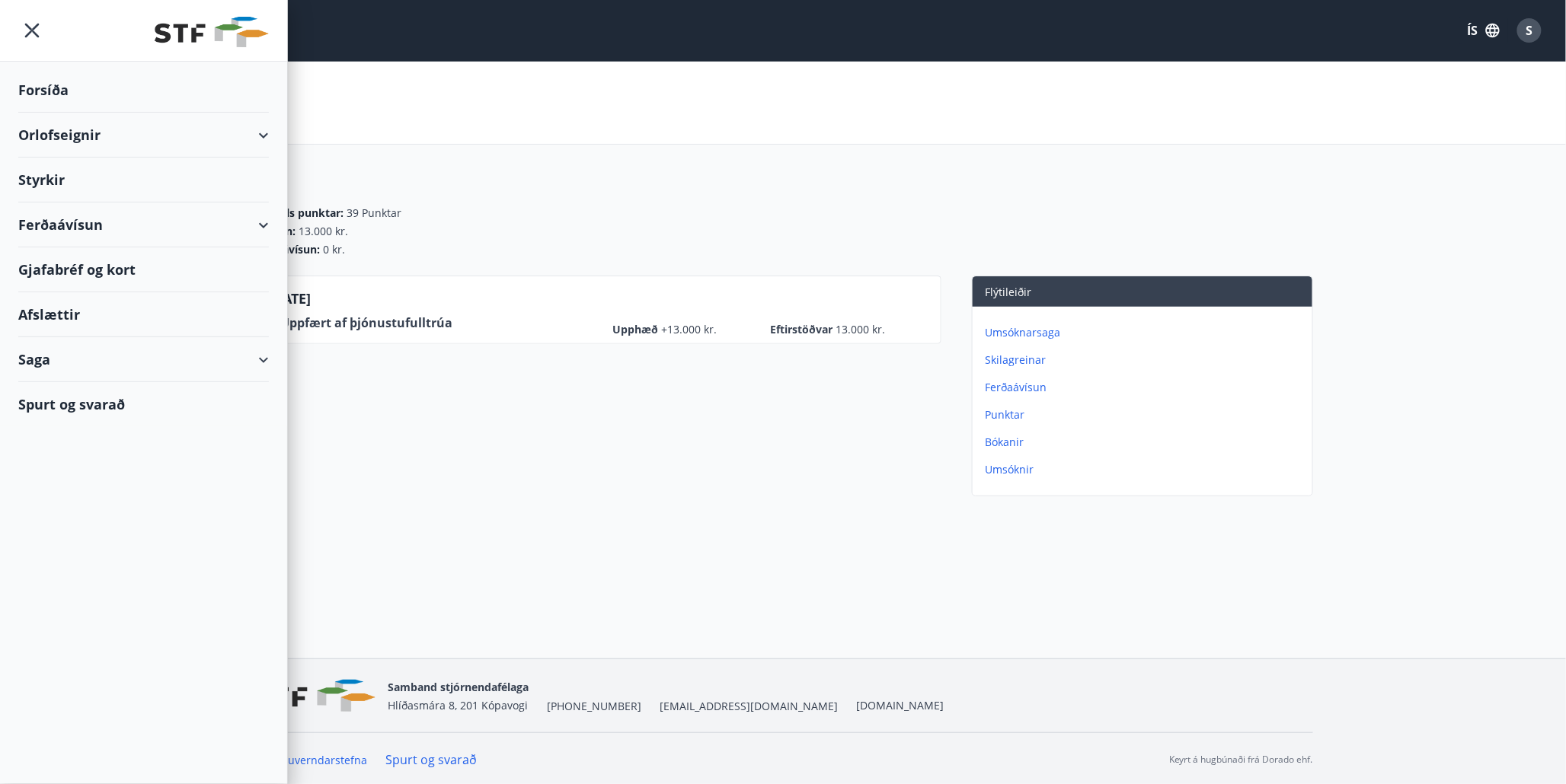
click at [267, 224] on div "Ferðaávísun" at bounding box center [143, 225] width 251 height 45
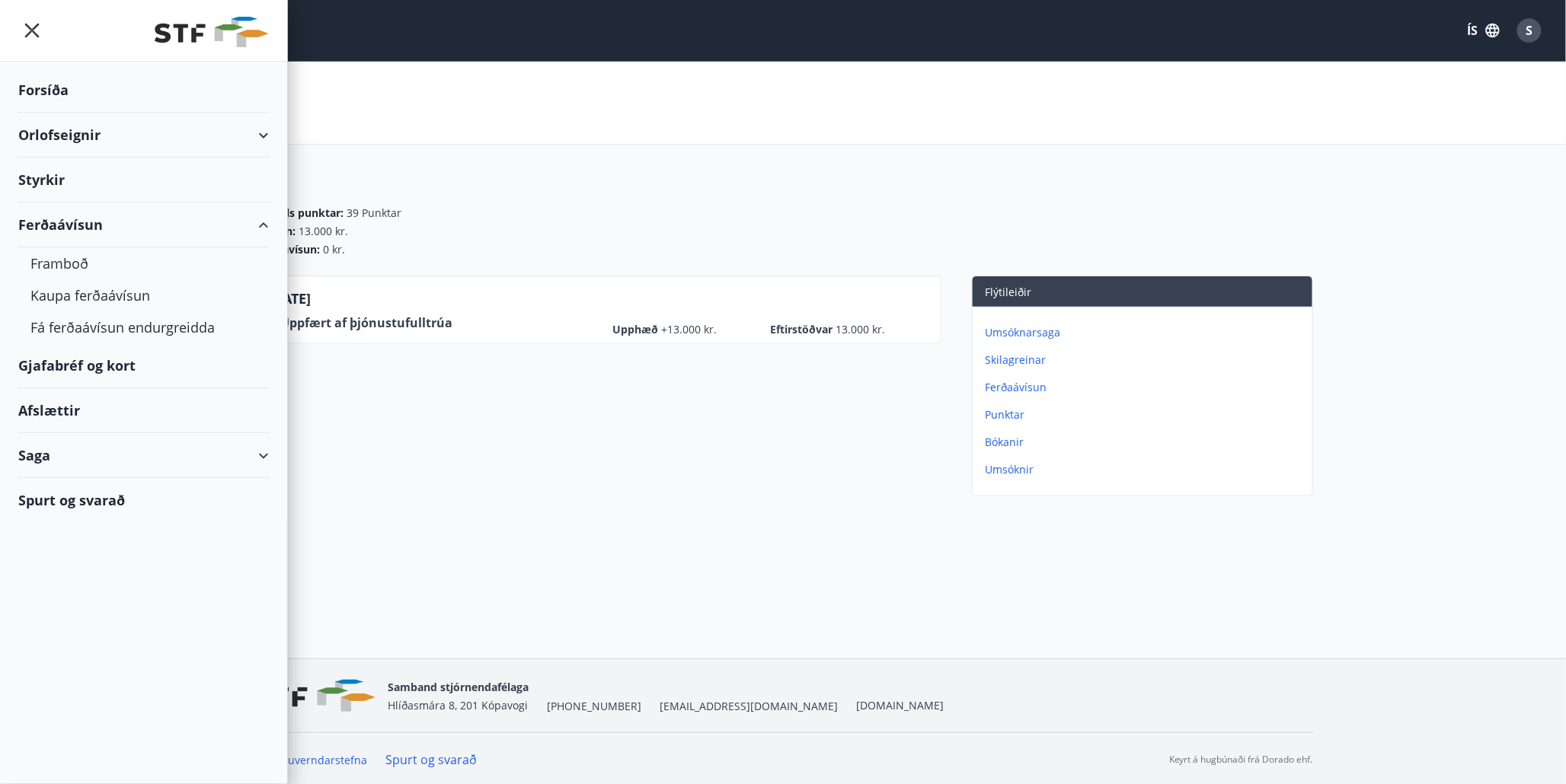
drag, startPoint x: 411, startPoint y: 512, endPoint x: 411, endPoint y: 496, distance: 16.0
click at [411, 511] on div "Inneign Samtals punktar : 39 Punktar Inneign : 13.000 kr. Ferðaávísun : 0 kr. 2…" at bounding box center [783, 312] width 1566 height 502
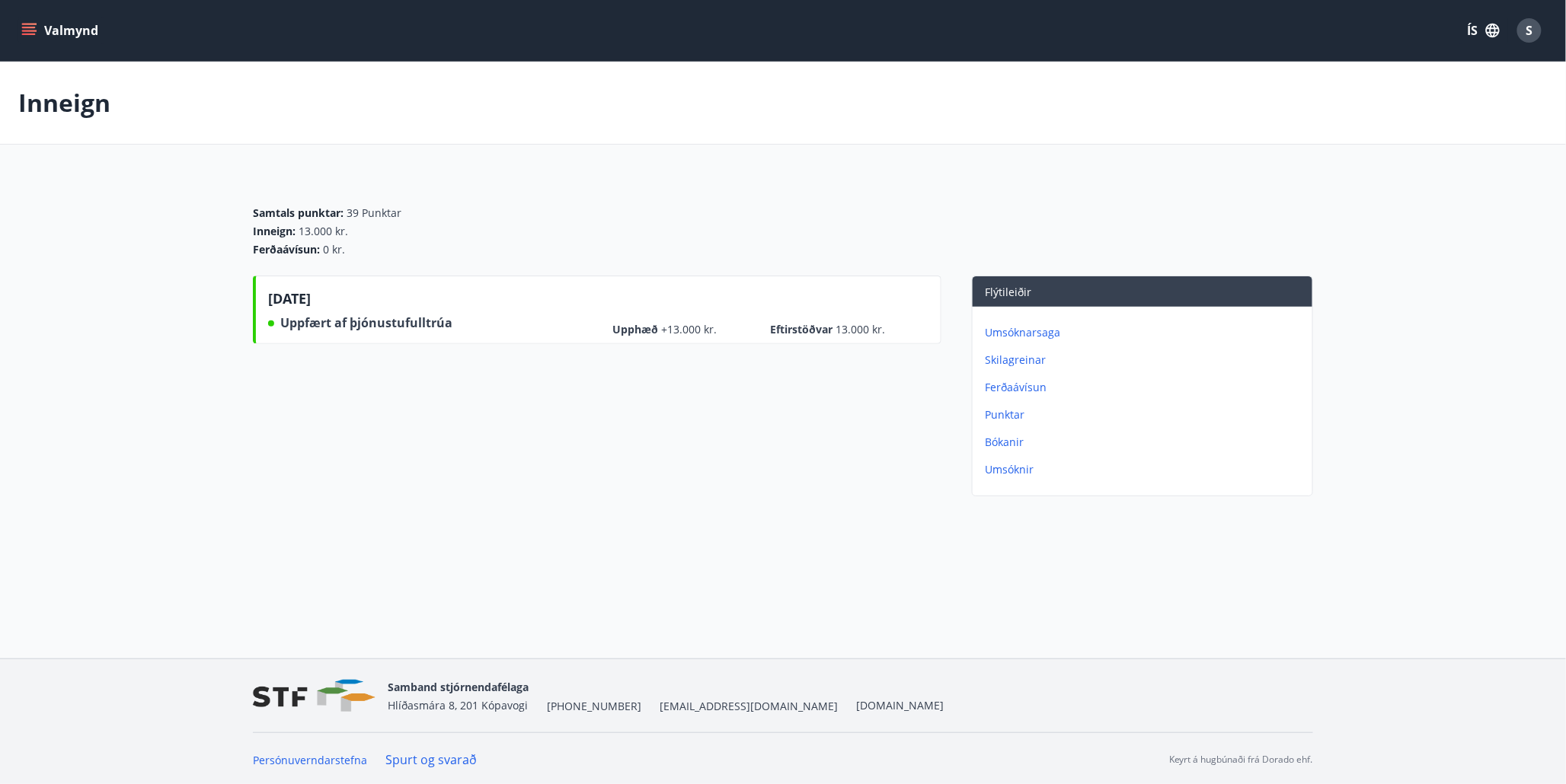
click at [56, 32] on button "Valmynd" at bounding box center [61, 31] width 86 height 27
click at [1420, 98] on div "Inneign" at bounding box center [783, 103] width 1566 height 83
click at [32, 29] on icon "menu" at bounding box center [29, 31] width 15 height 15
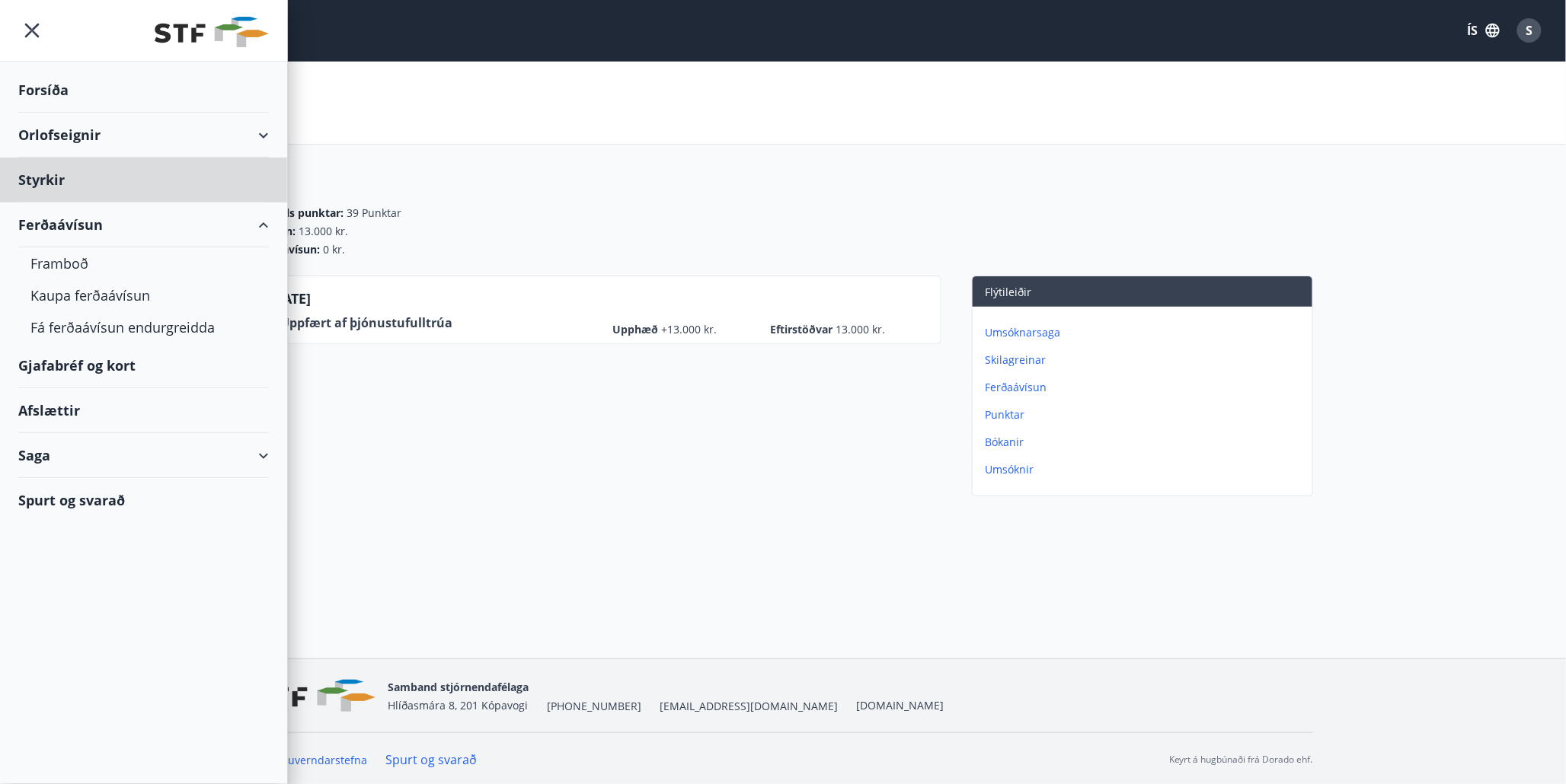
click at [47, 92] on div "Forsíða" at bounding box center [143, 90] width 251 height 45
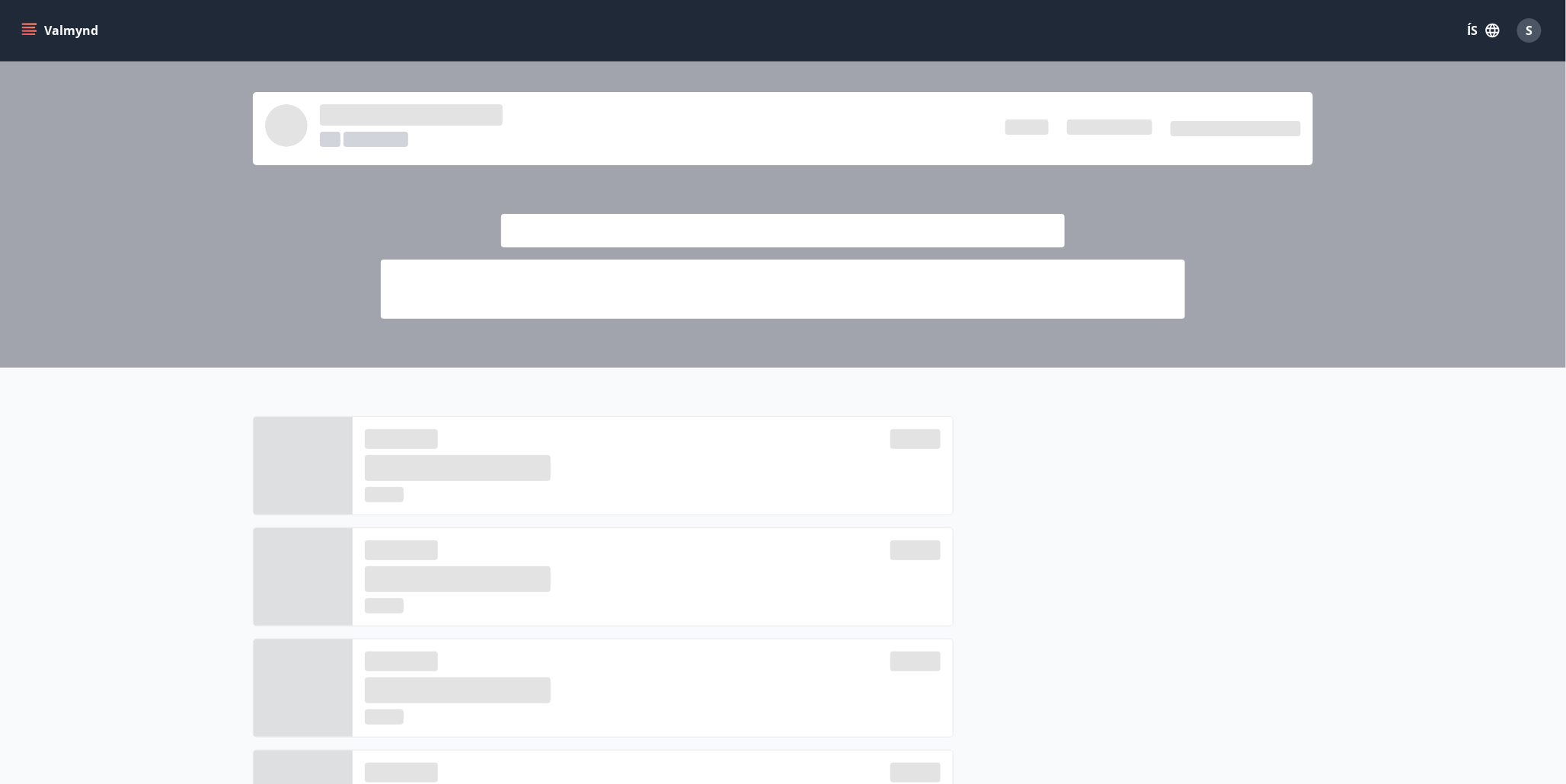
click at [31, 31] on icon "menu" at bounding box center [31, 31] width 17 height 2
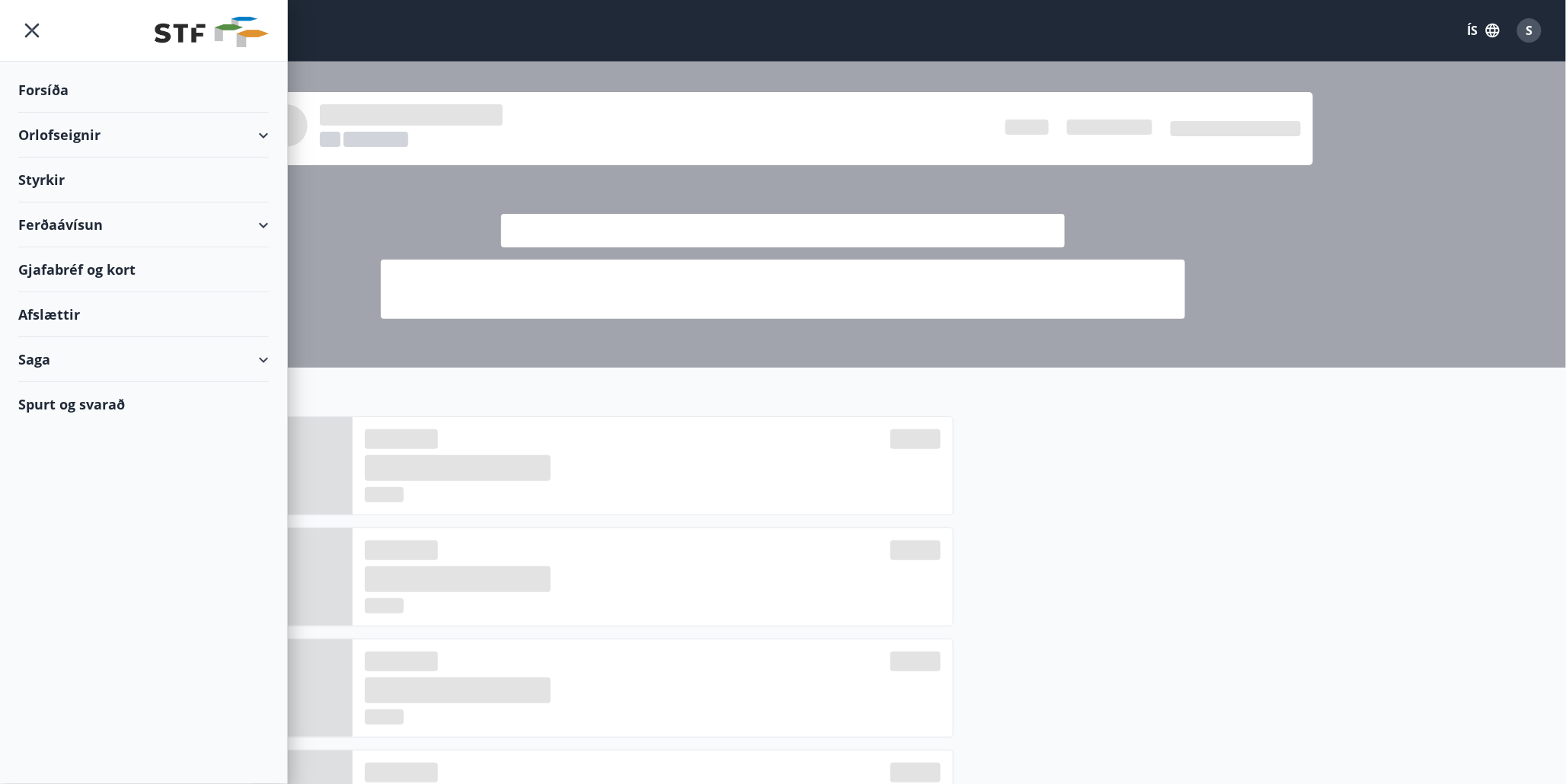
click at [261, 224] on div "Ferðaávísun" at bounding box center [143, 225] width 251 height 45
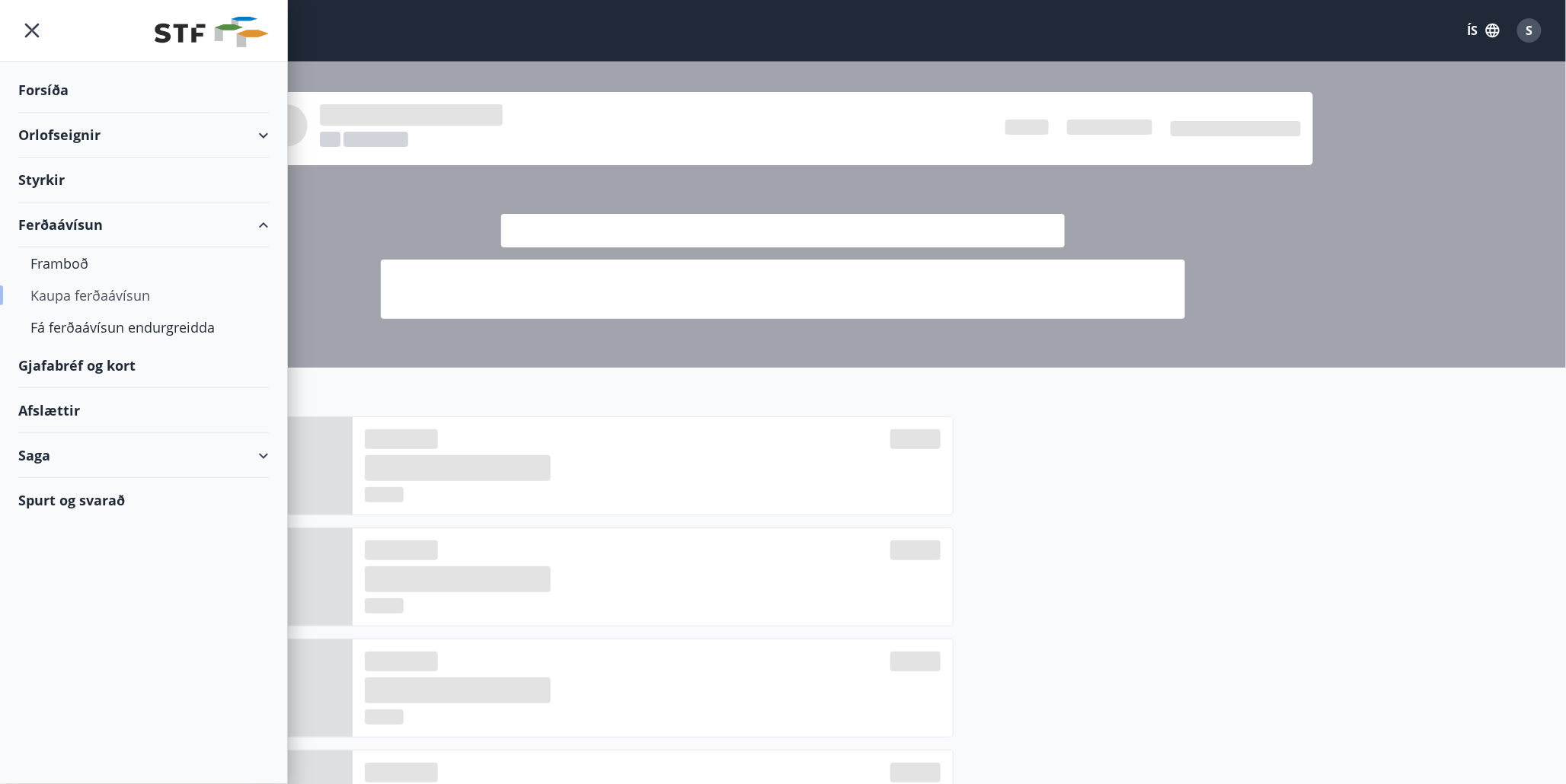
click at [71, 301] on div "Kaupa ferðaávísun" at bounding box center [144, 295] width 226 height 32
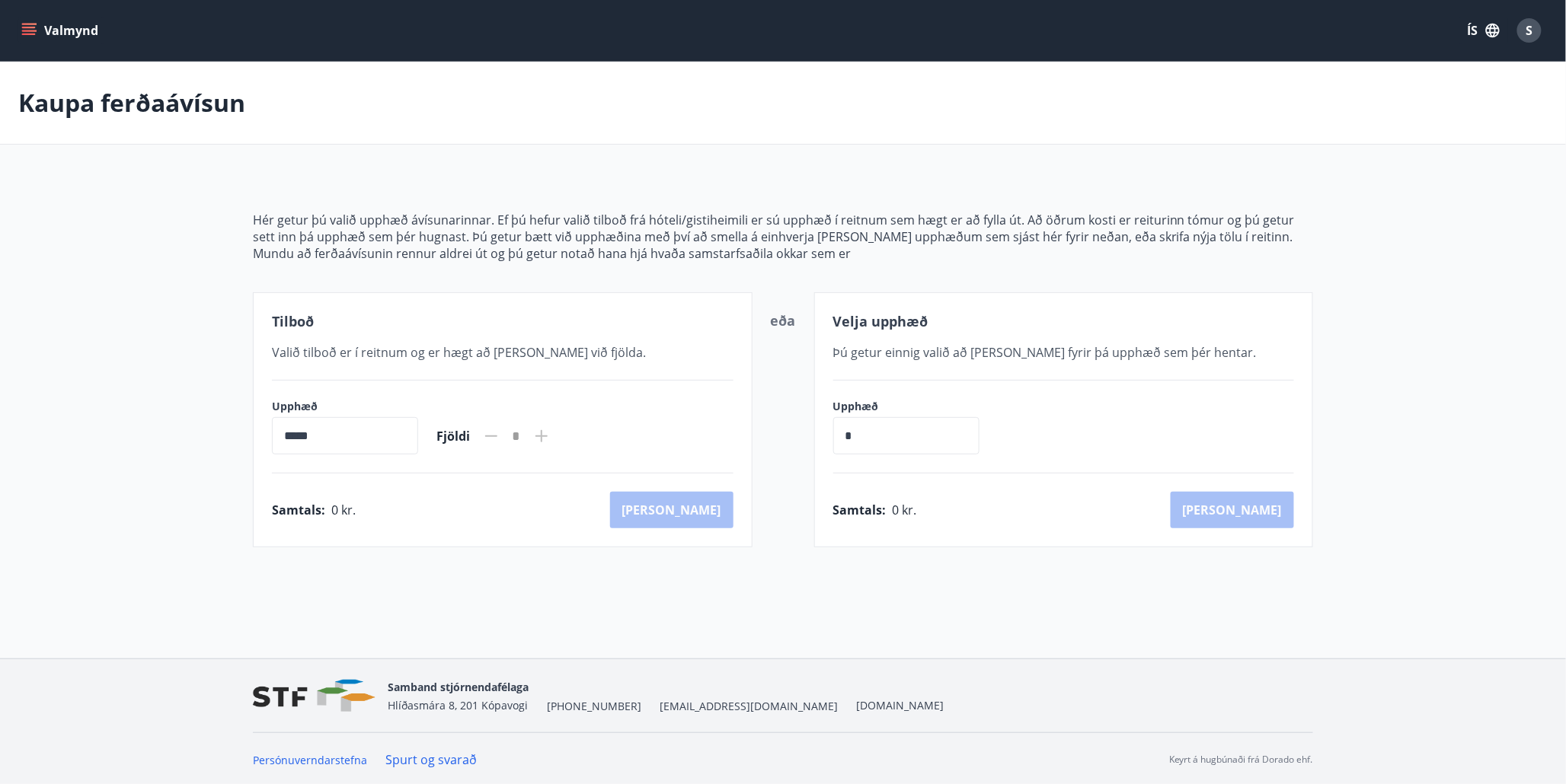
scroll to position [3, 0]
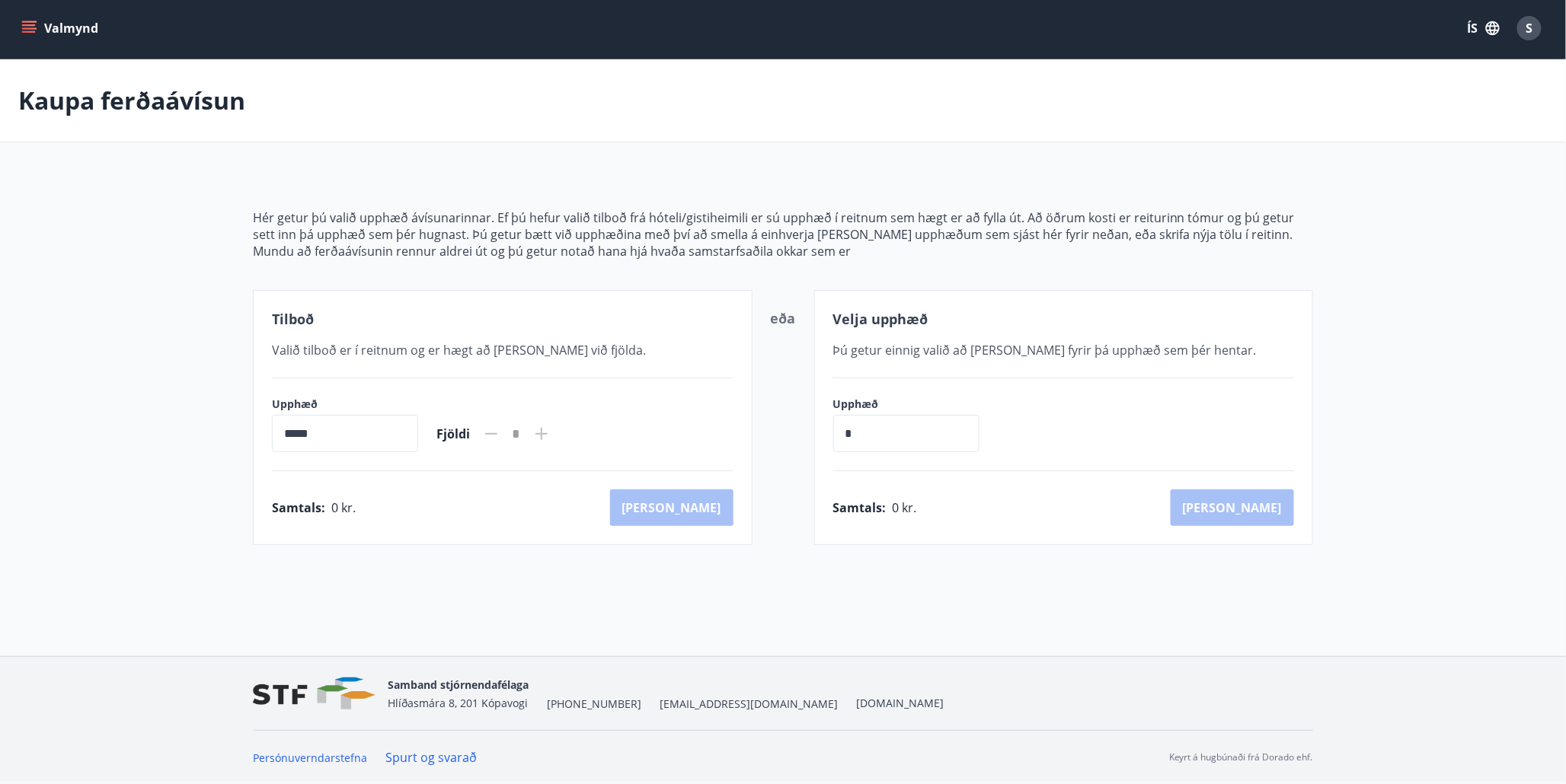
click at [1420, 30] on div "S" at bounding box center [1529, 28] width 24 height 24
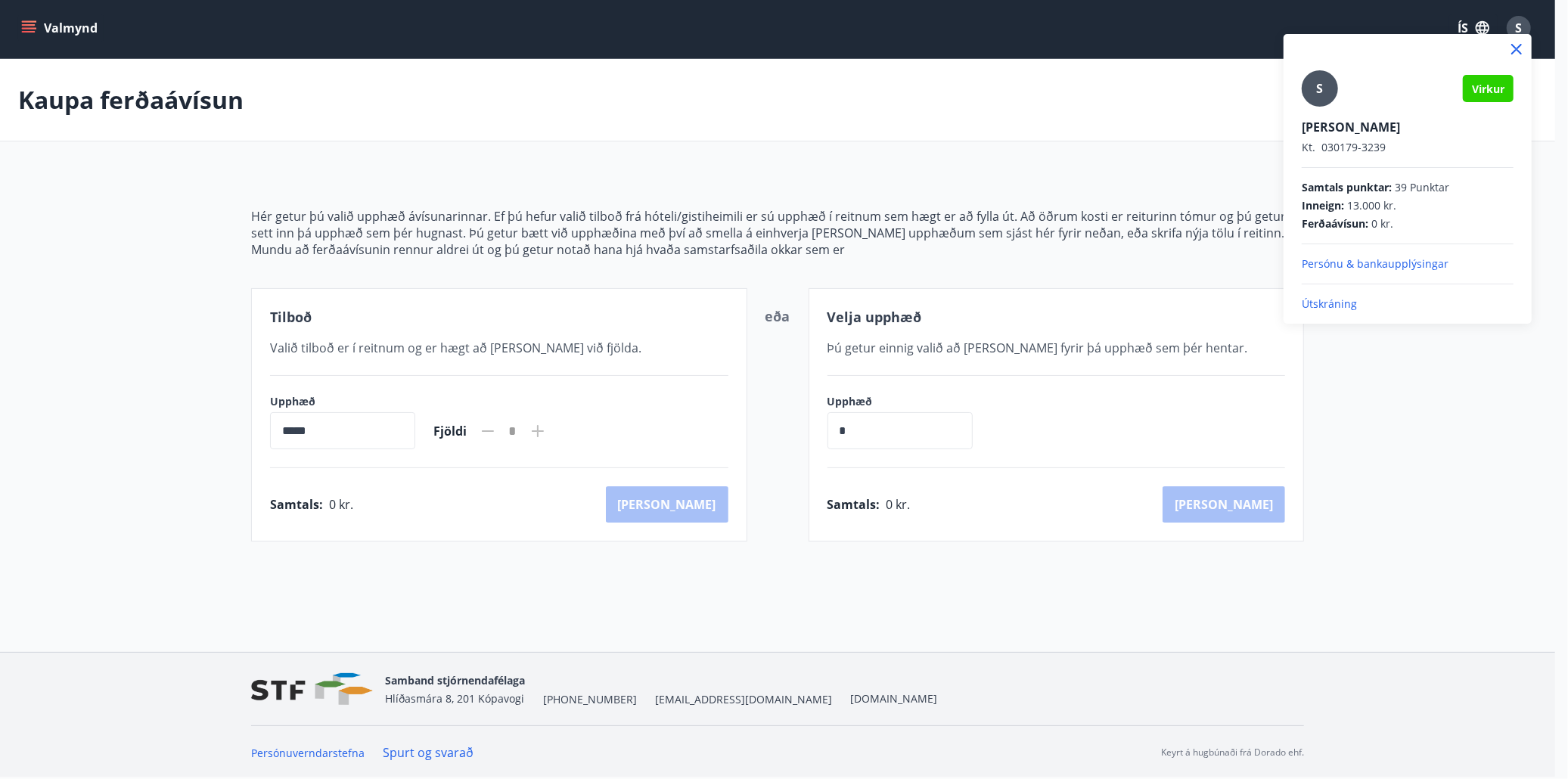
drag, startPoint x: 1375, startPoint y: 399, endPoint x: 1361, endPoint y: 397, distance: 14.1
click at [1372, 399] on div at bounding box center [784, 390] width 1568 height 779
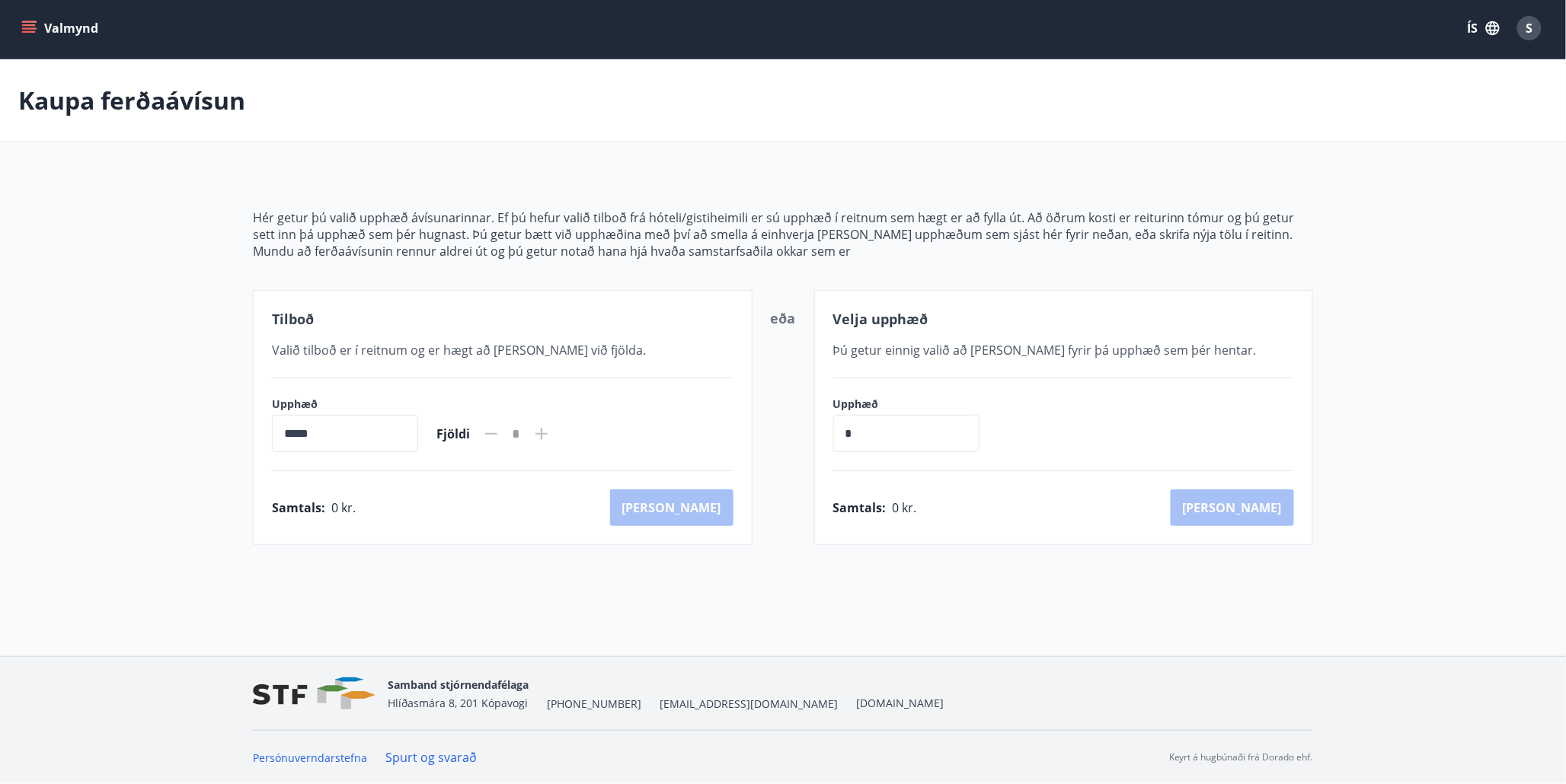
click at [32, 26] on icon "menu" at bounding box center [29, 28] width 15 height 15
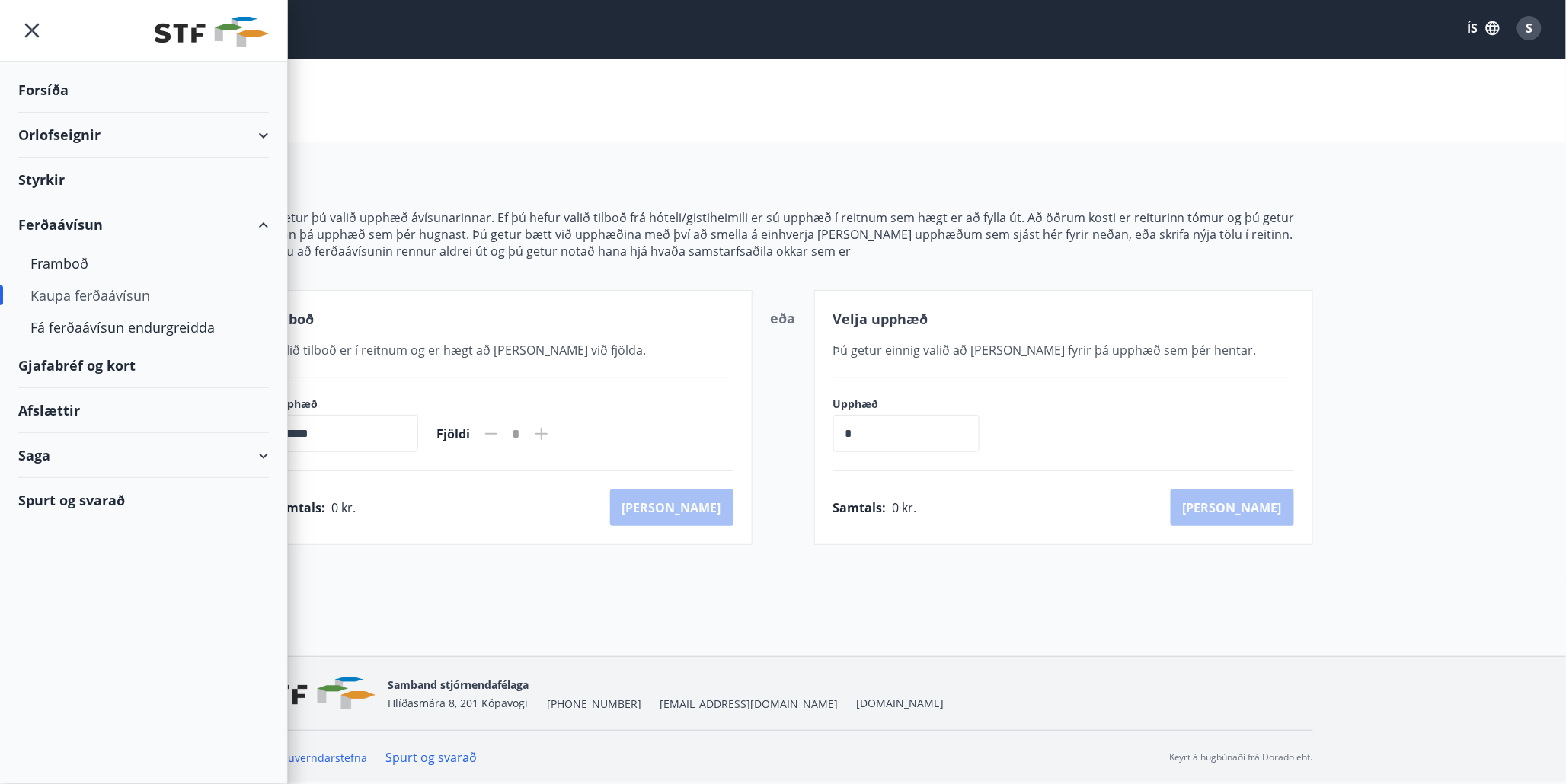
click at [266, 459] on div "Saga" at bounding box center [143, 455] width 251 height 45
click at [58, 104] on div "Forsíða" at bounding box center [143, 90] width 251 height 45
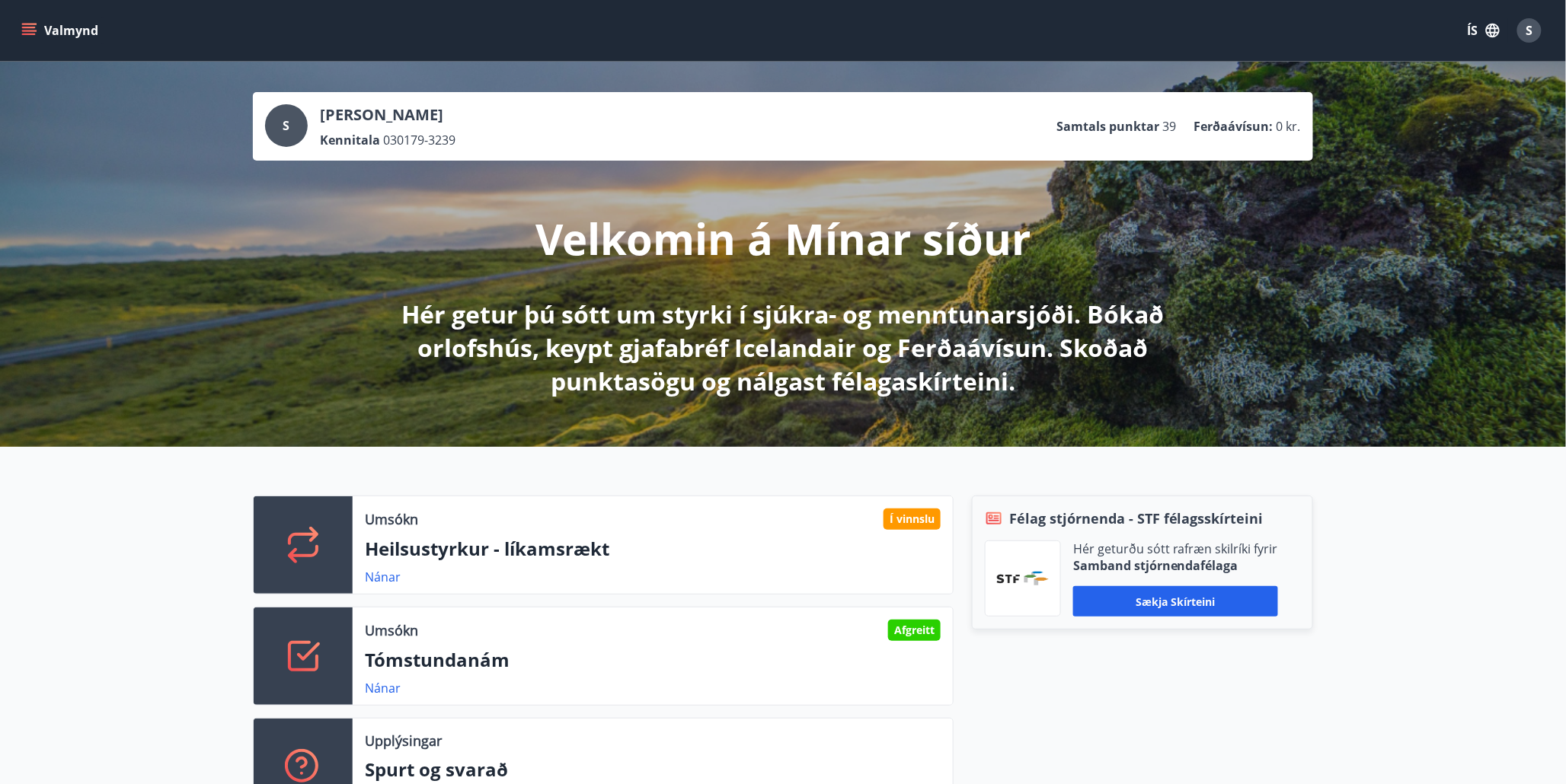
click at [35, 27] on icon "menu" at bounding box center [29, 31] width 15 height 15
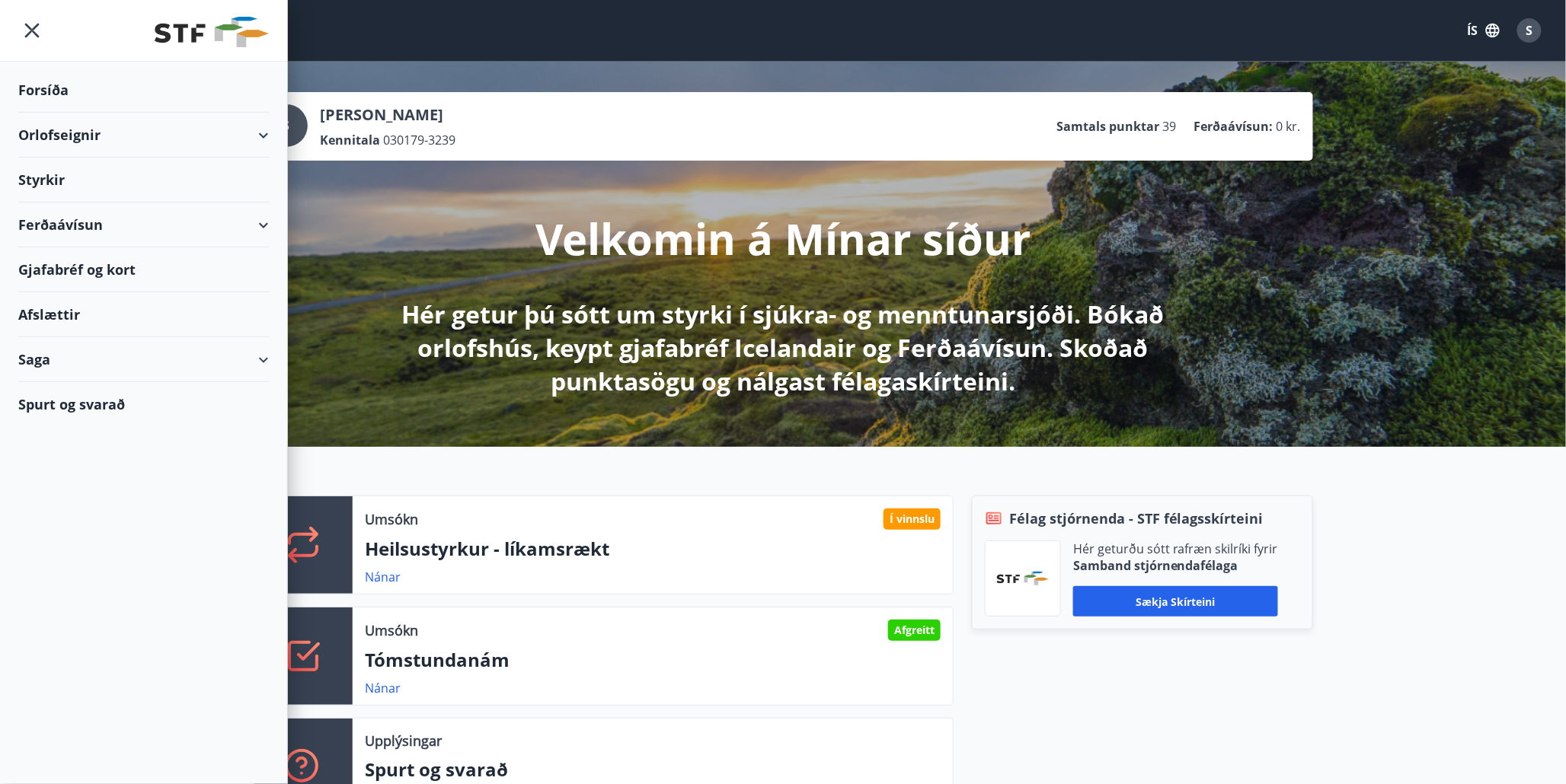
click at [66, 273] on div "Gjafabréf og kort" at bounding box center [143, 270] width 251 height 45
click at [84, 222] on div "Ferðaávísun" at bounding box center [143, 225] width 251 height 45
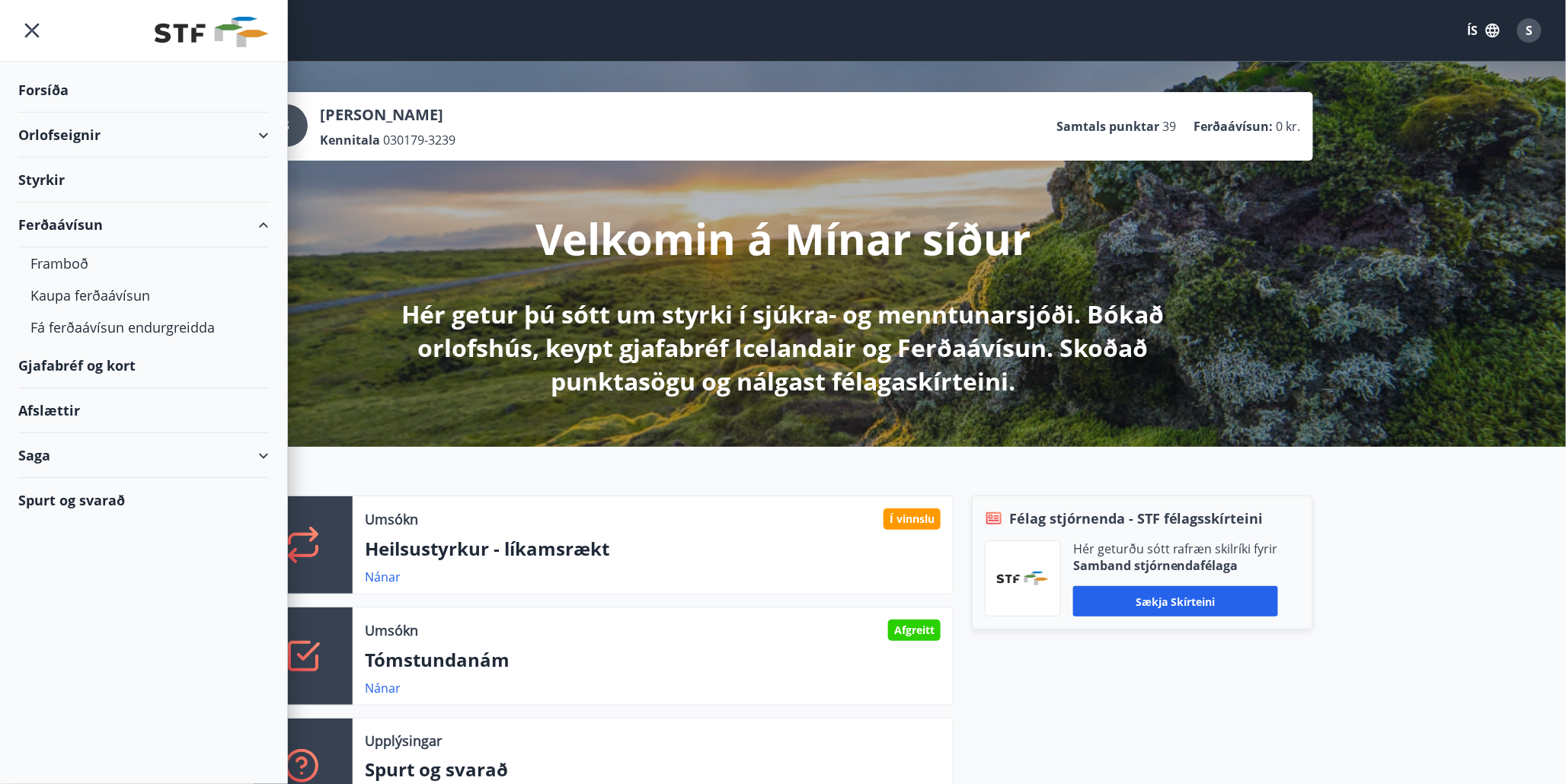
click at [65, 377] on div "Gjafabréf og kort" at bounding box center [143, 365] width 251 height 45
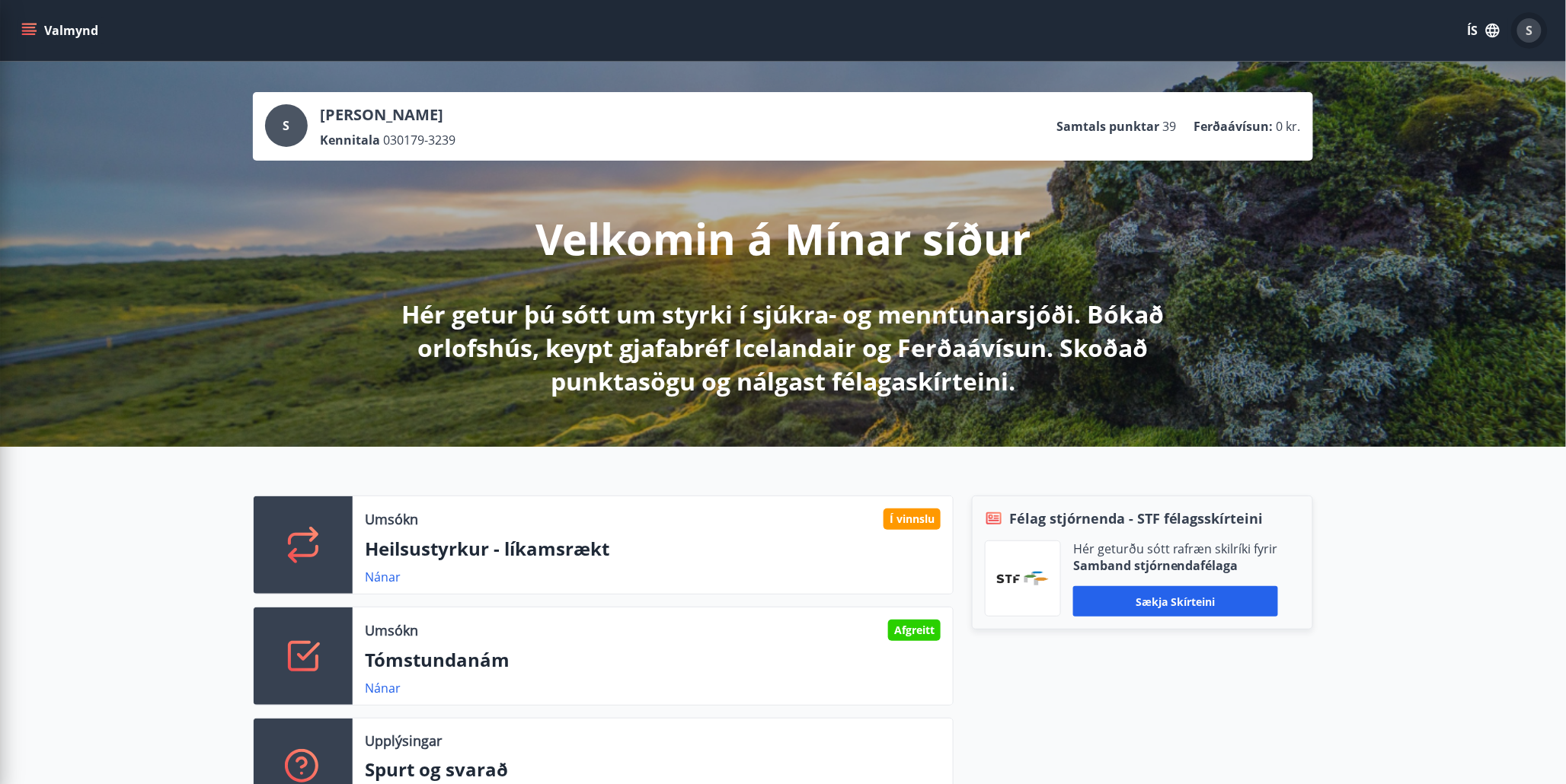
click at [1420, 29] on div "S" at bounding box center [1529, 30] width 24 height 24
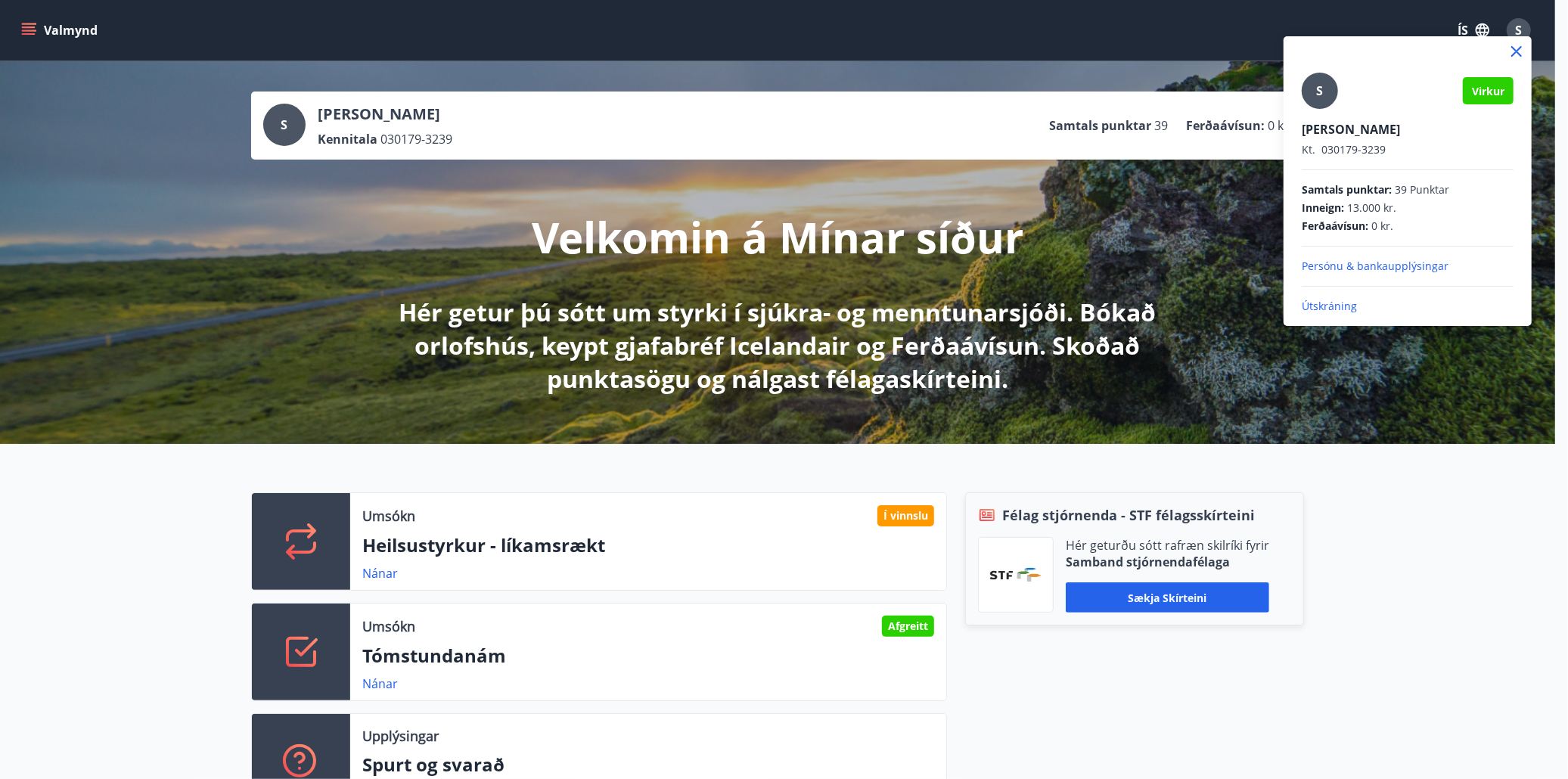
click at [737, 53] on div at bounding box center [784, 390] width 1568 height 779
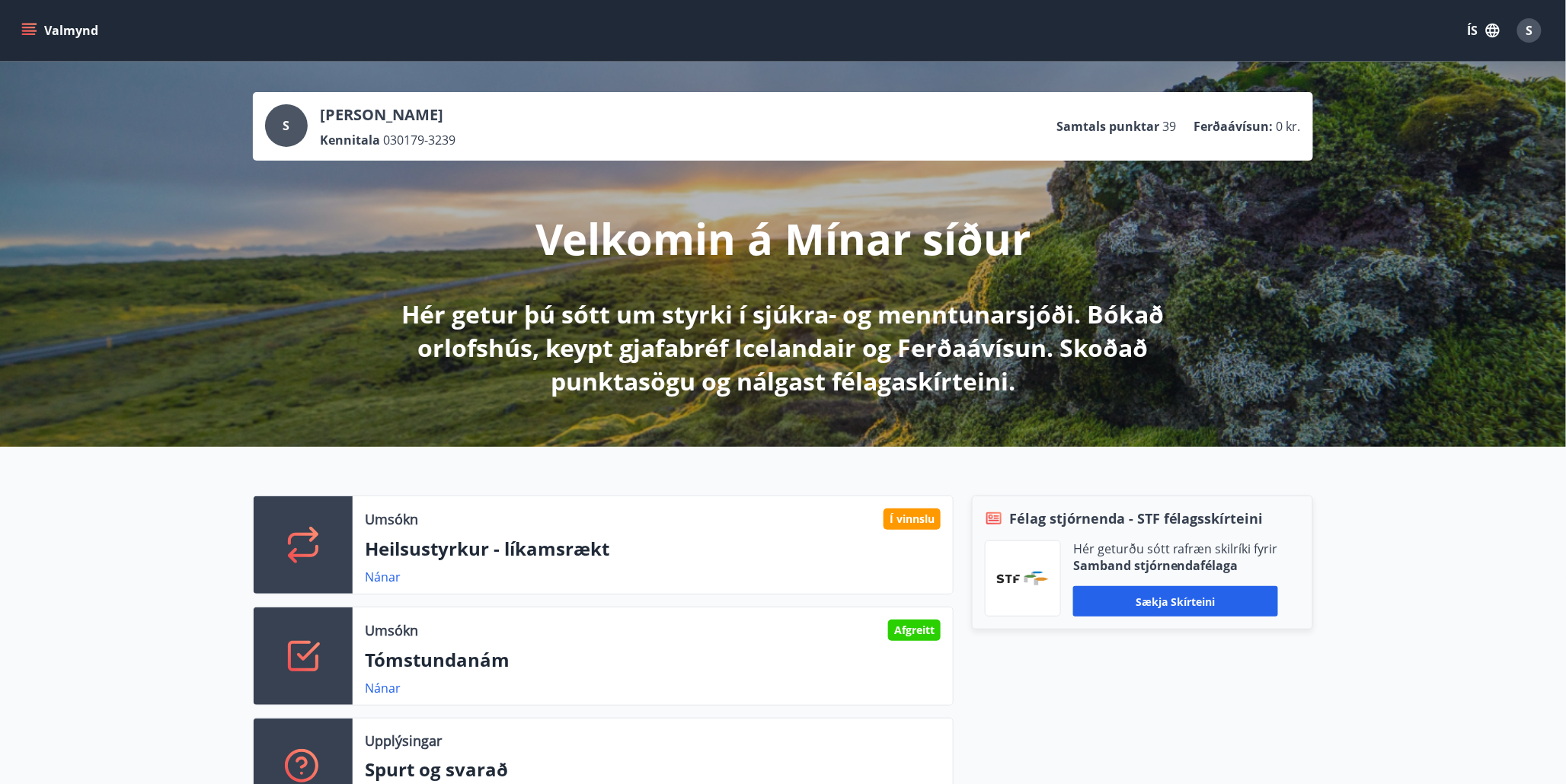
click at [26, 30] on icon "menu" at bounding box center [31, 31] width 17 height 2
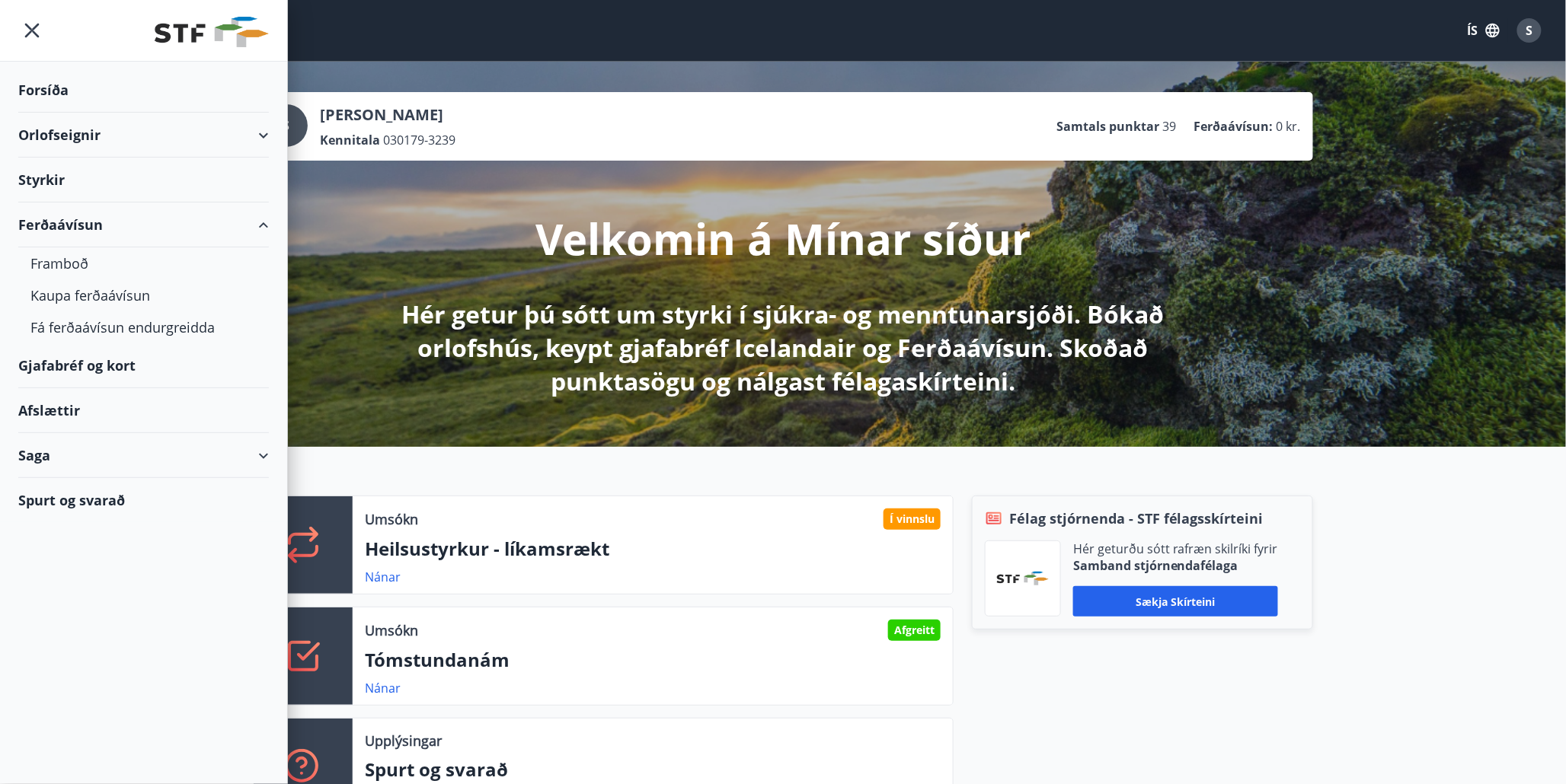
click at [76, 368] on div "Gjafabréf og kort" at bounding box center [143, 365] width 251 height 45
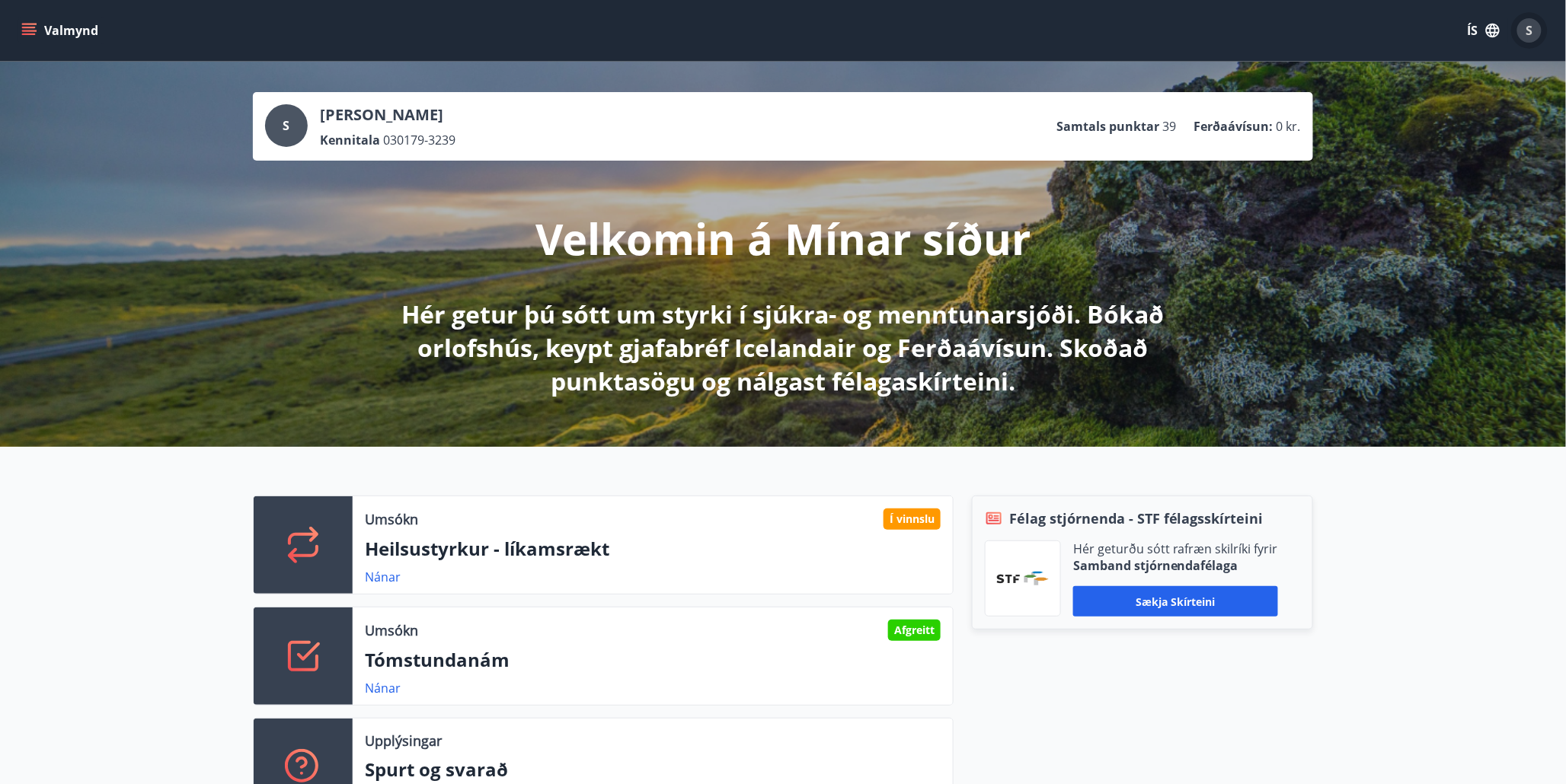
click at [1530, 33] on span "S" at bounding box center [1530, 31] width 7 height 17
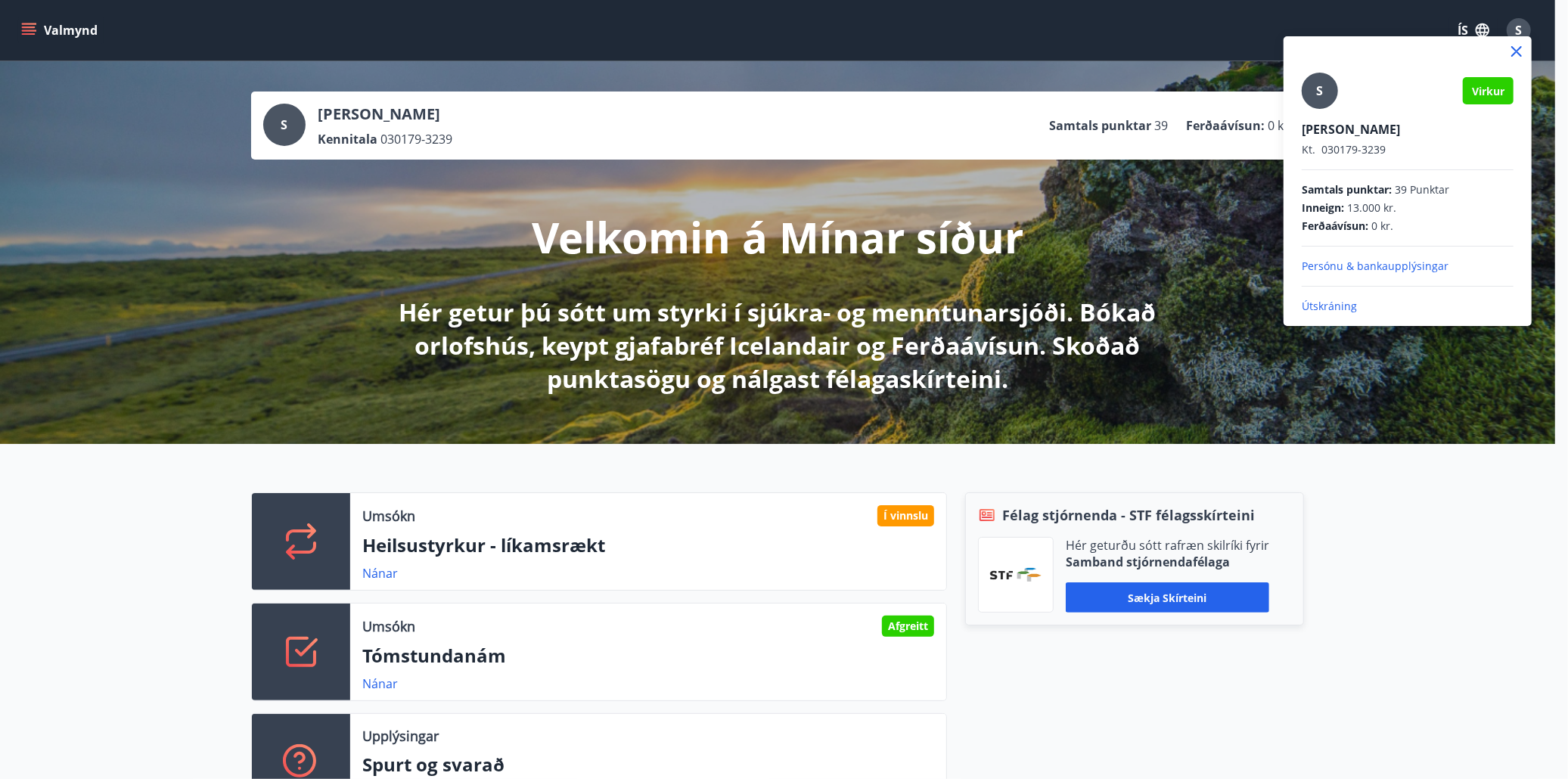
click at [878, 335] on div at bounding box center [784, 390] width 1568 height 779
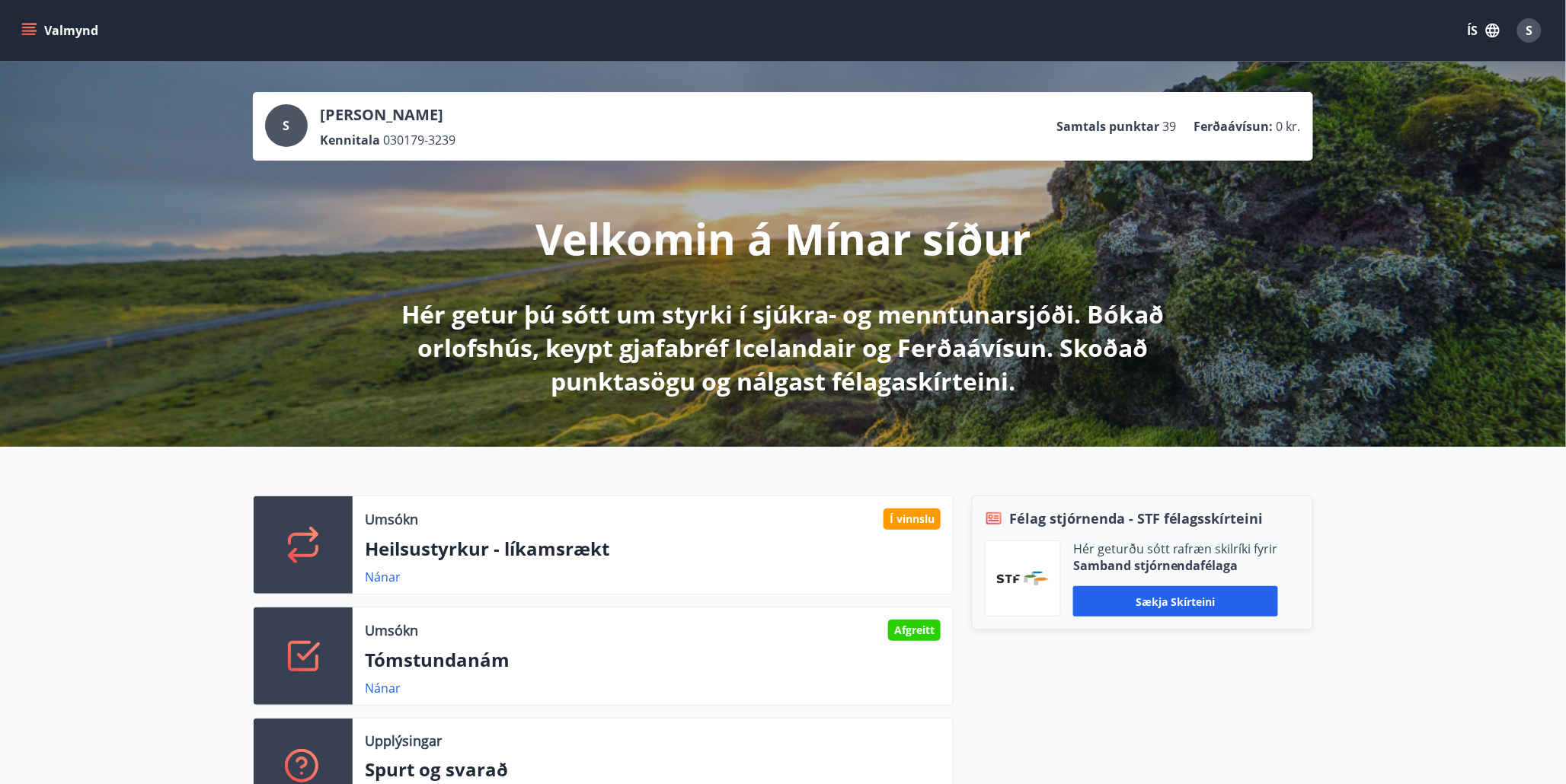
click at [31, 31] on icon "menu" at bounding box center [31, 31] width 17 height 2
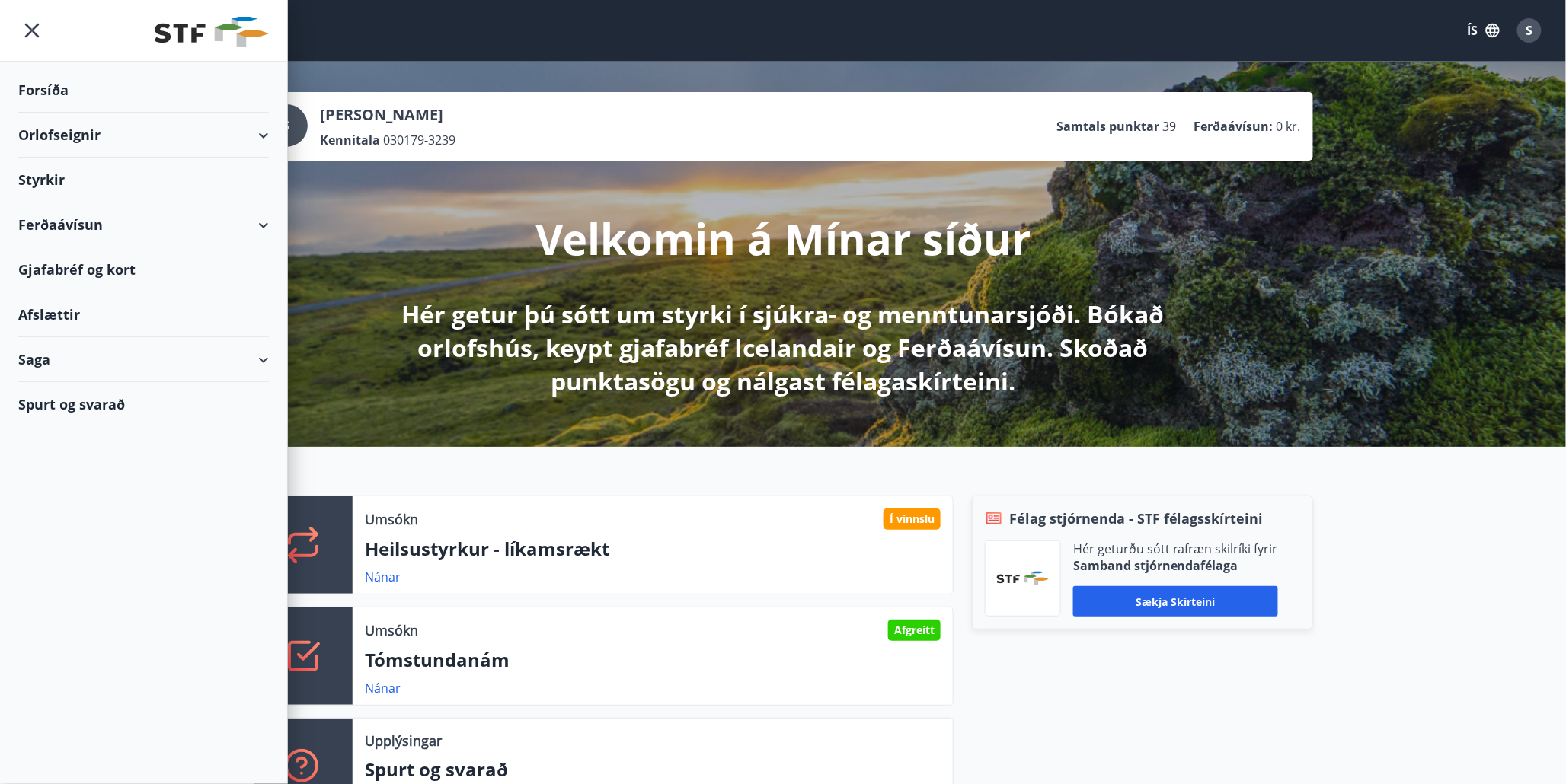
click at [73, 258] on div "Gjafabréf og kort" at bounding box center [143, 270] width 251 height 45
click at [80, 255] on div "Gjafabréf og kort" at bounding box center [143, 270] width 251 height 45
click at [258, 131] on div "Orlofseignir" at bounding box center [143, 135] width 251 height 45
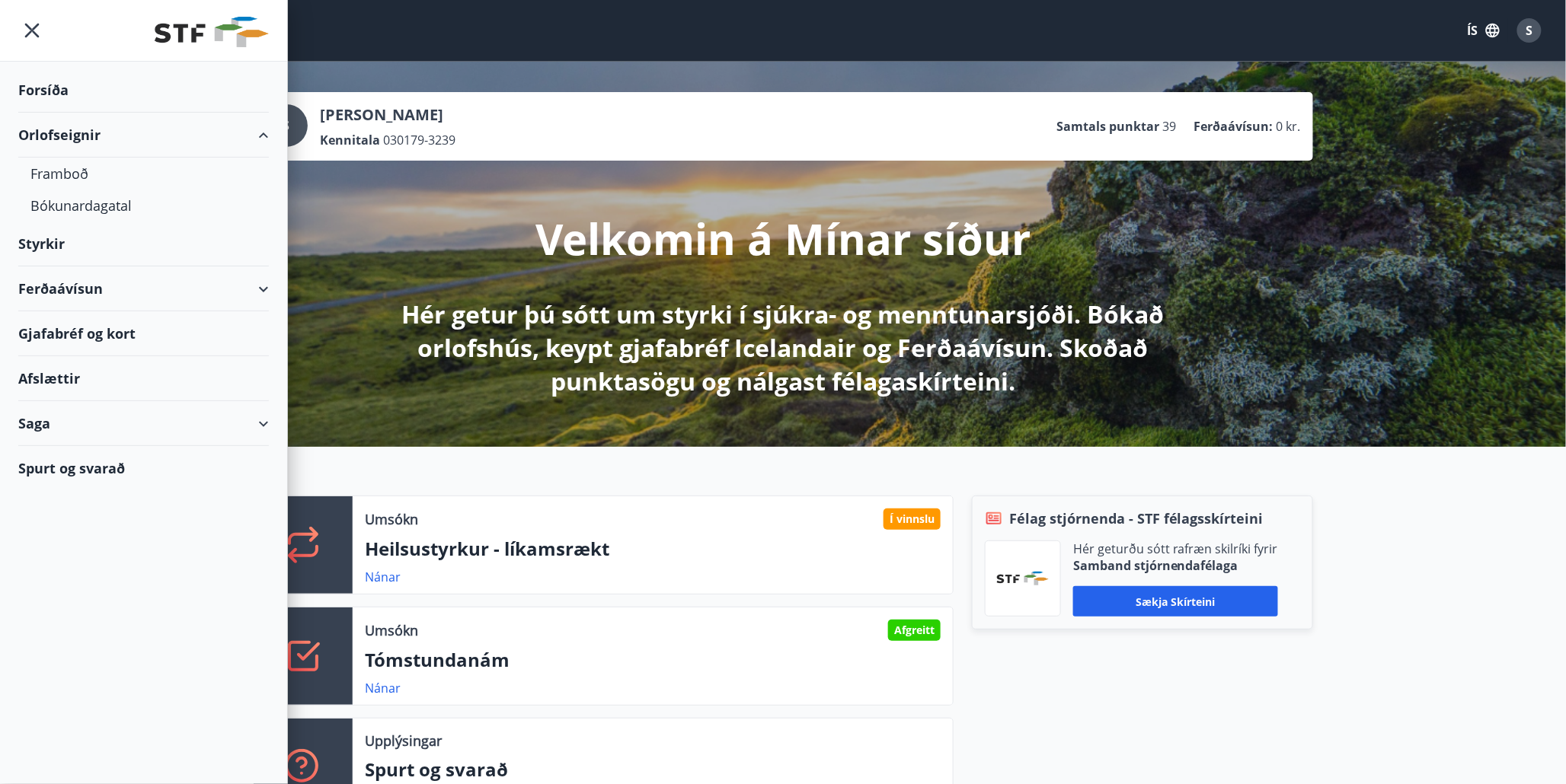
click at [255, 130] on div "Orlofseignir" at bounding box center [143, 135] width 251 height 45
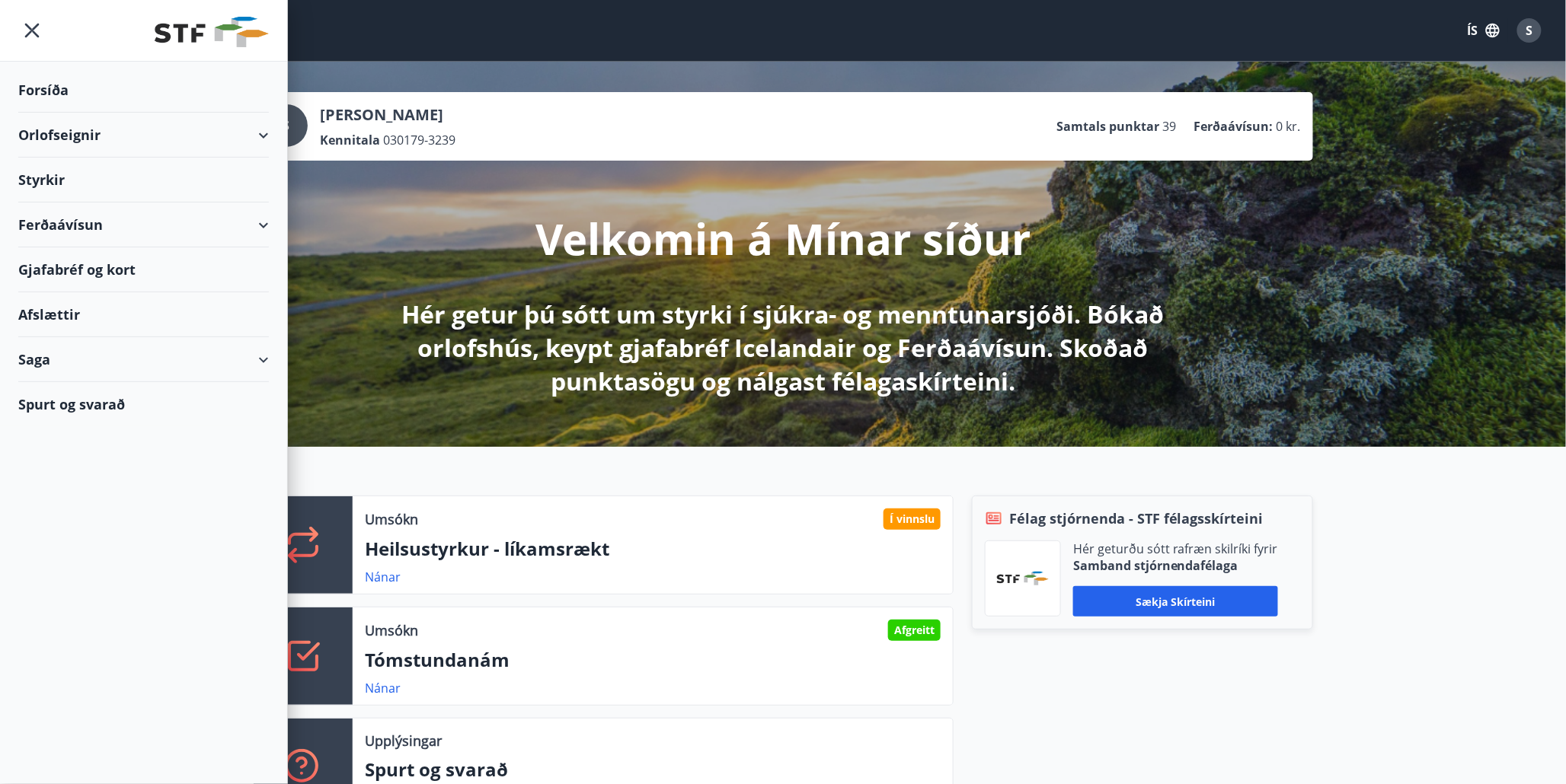
click at [261, 225] on div "Ferðaávísun" at bounding box center [143, 225] width 251 height 45
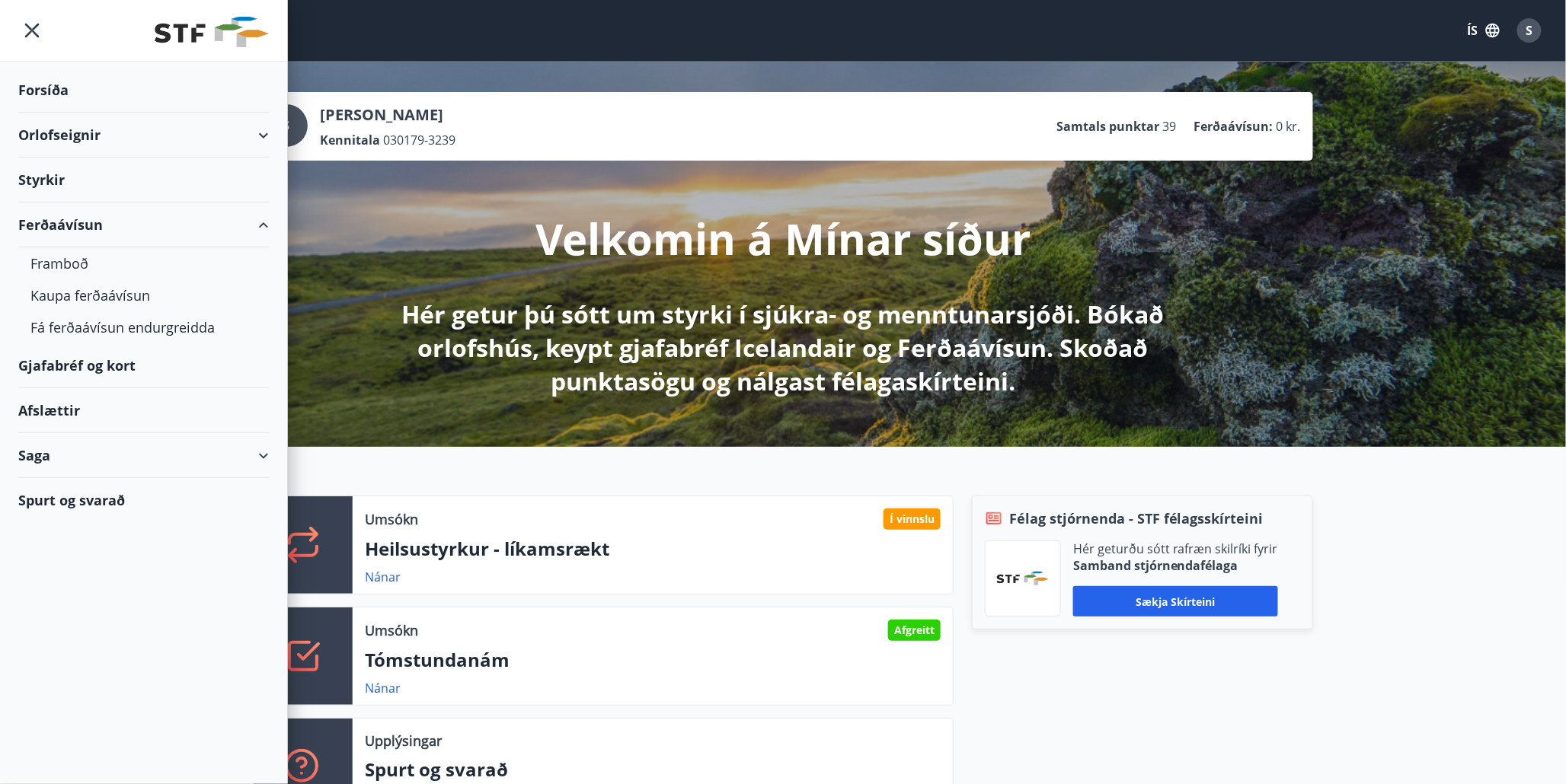
click at [105, 370] on div "Gjafabréf og kort" at bounding box center [143, 365] width 251 height 45
